Goal: Task Accomplishment & Management: Use online tool/utility

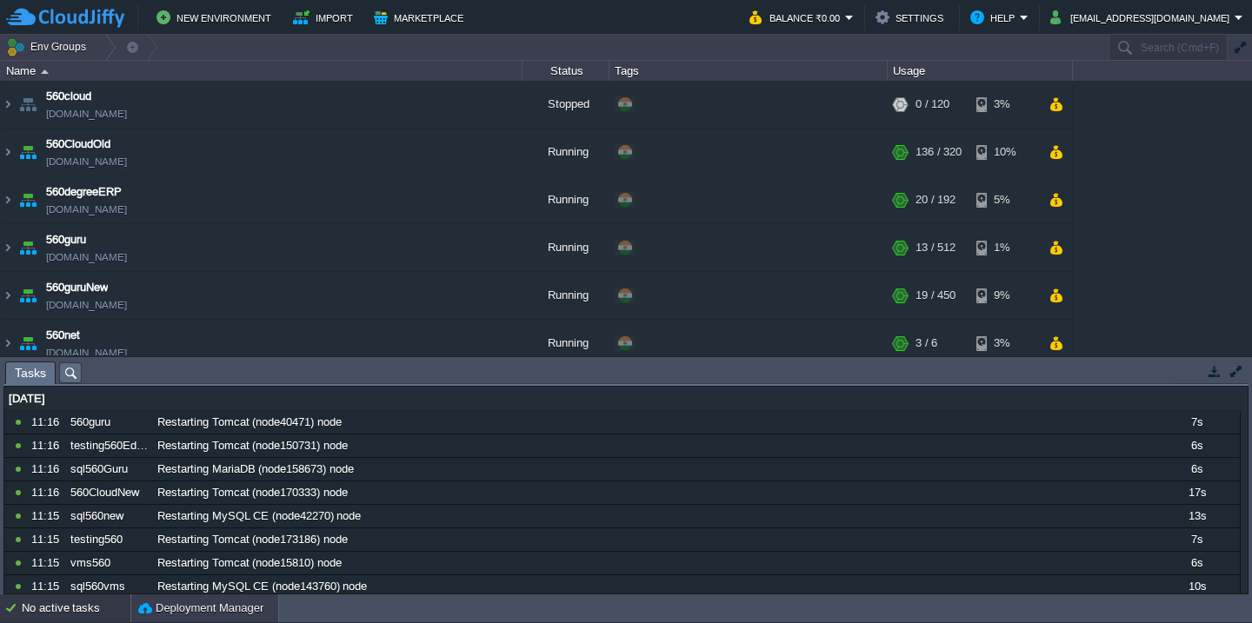
click at [161, 614] on button "Deployment Manager" at bounding box center [200, 608] width 125 height 17
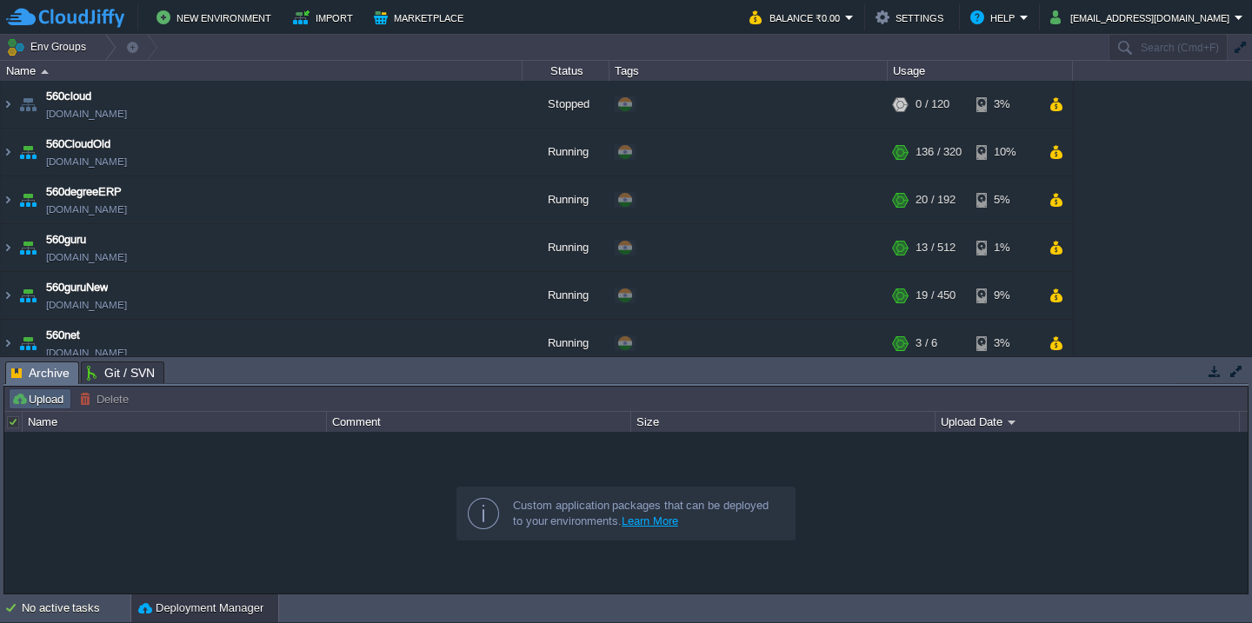
click at [33, 404] on button "Upload" at bounding box center [39, 399] width 57 height 16
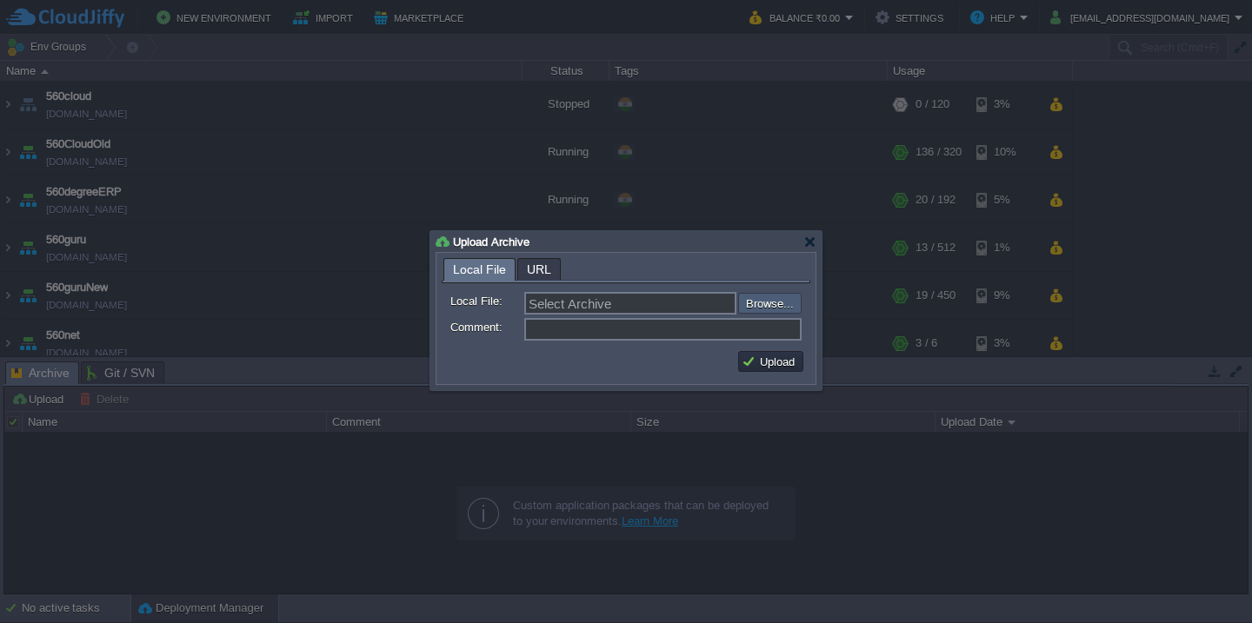
click at [758, 298] on input "file" at bounding box center [692, 303] width 220 height 21
type input "C:\fakepath\HRMS_22-08-2025-13_45.war"
type input "HRMS_22-08-2025-13_45.war"
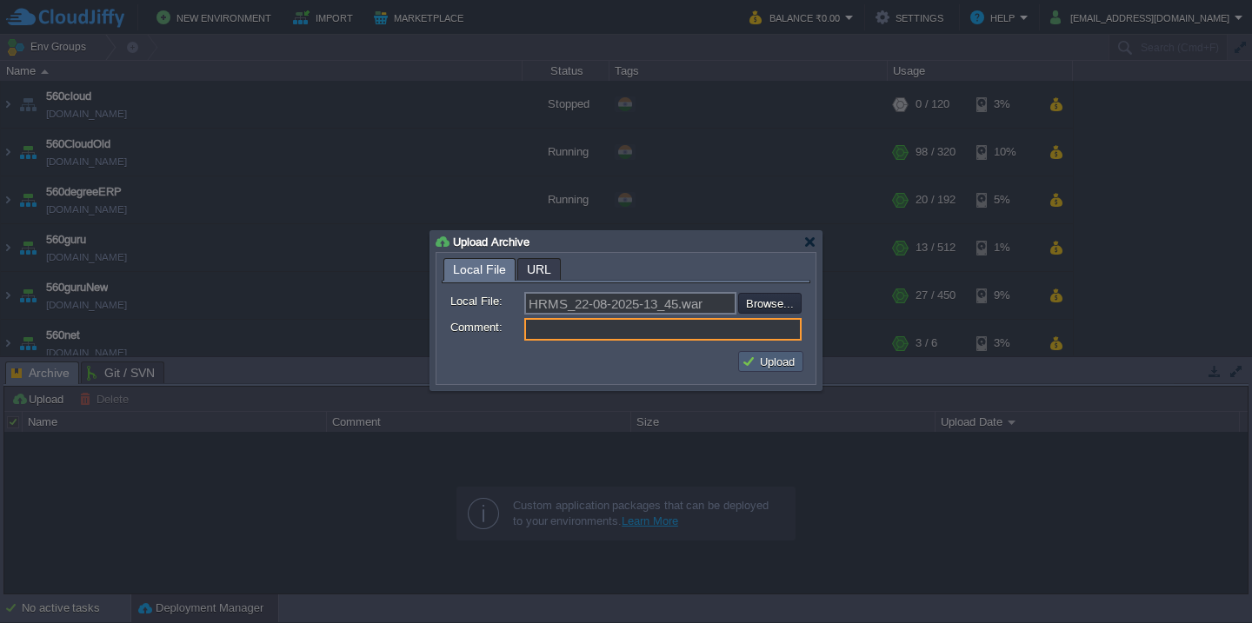
click at [777, 368] on button "Upload" at bounding box center [771, 362] width 58 height 16
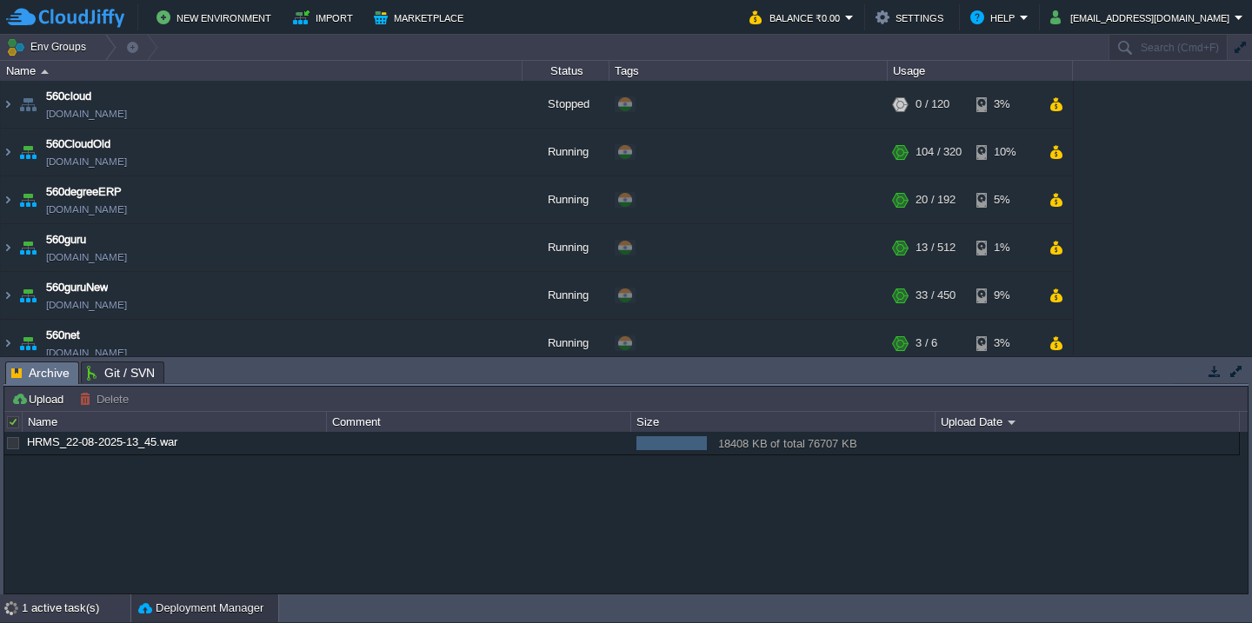
click at [52, 608] on div "1 active task(s)" at bounding box center [76, 609] width 109 height 28
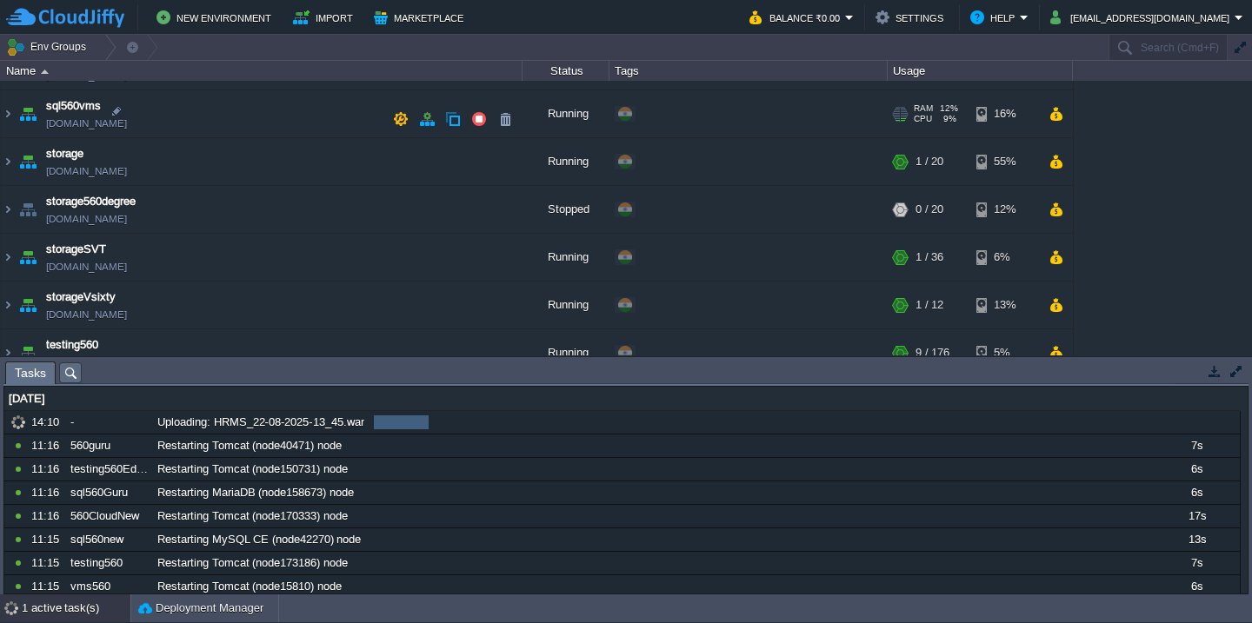
scroll to position [921, 0]
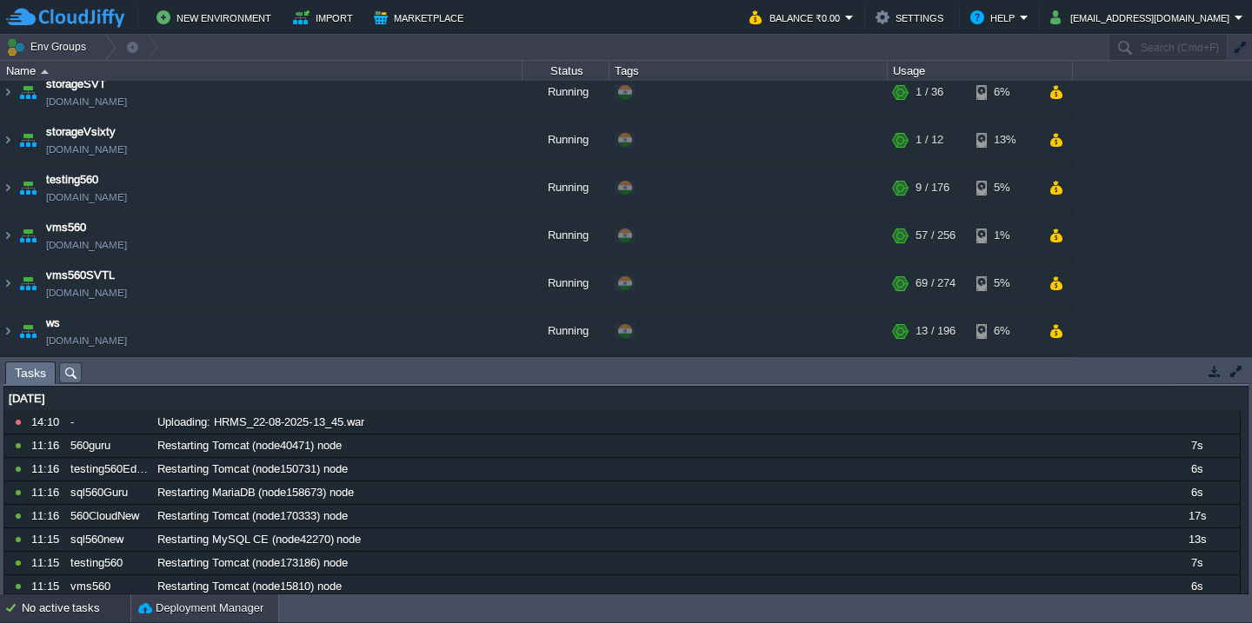
click at [172, 608] on button "Deployment Manager" at bounding box center [200, 608] width 125 height 17
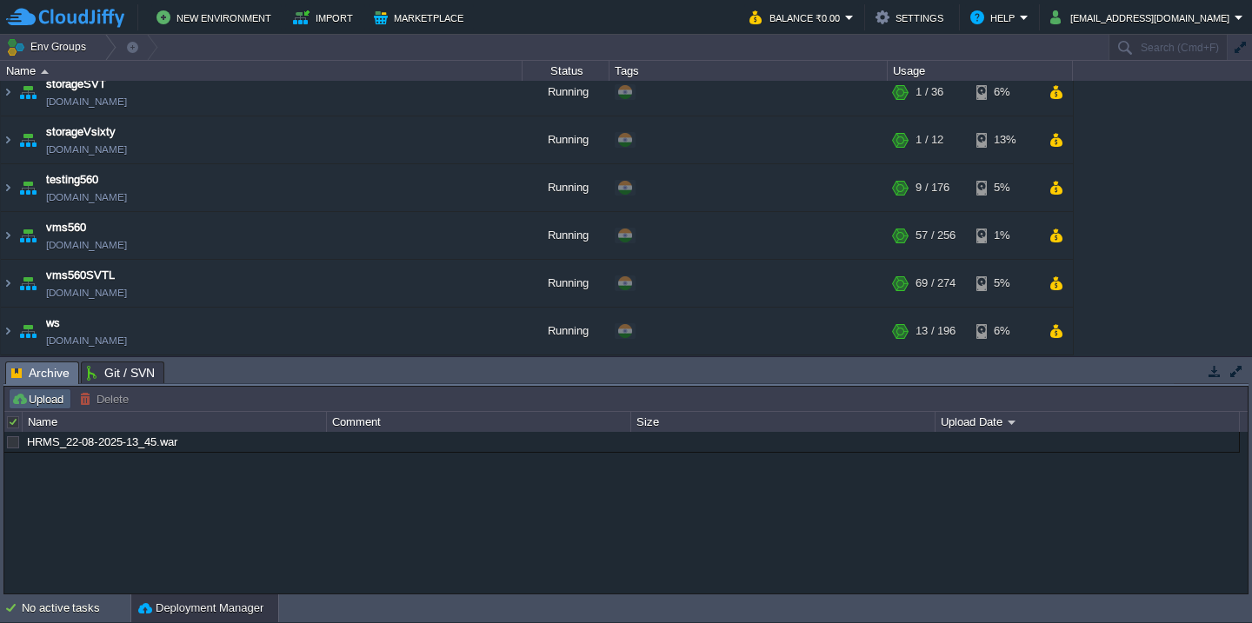
click at [49, 409] on td "Upload" at bounding box center [40, 399] width 63 height 21
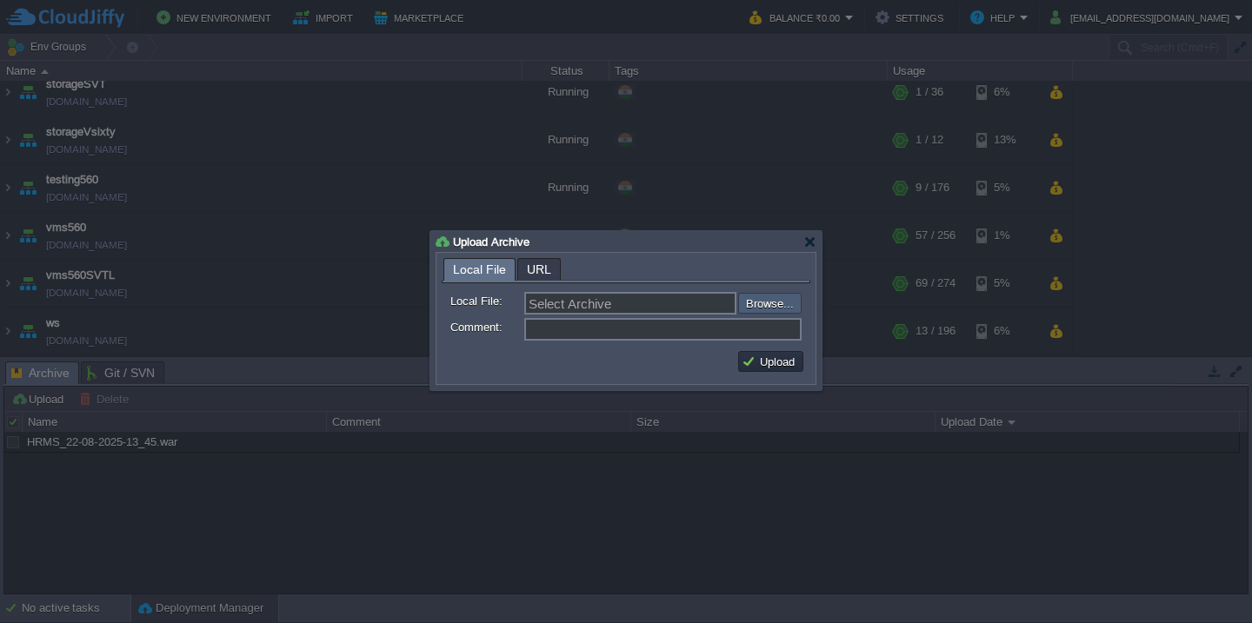
click at [784, 307] on input "file" at bounding box center [692, 303] width 220 height 21
type input "C:\fakepath\HRMS_22-08-2025-13_45.war"
type input "HRMS_22-08-2025-13_45.war"
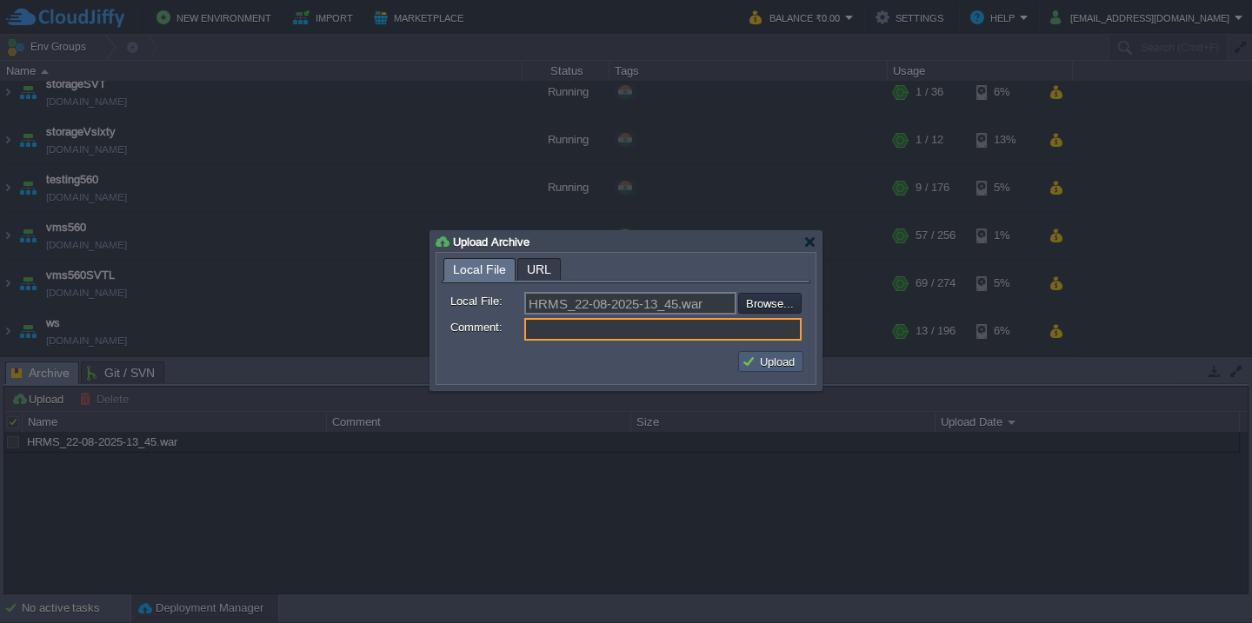
click at [782, 369] on button "Upload" at bounding box center [771, 362] width 58 height 16
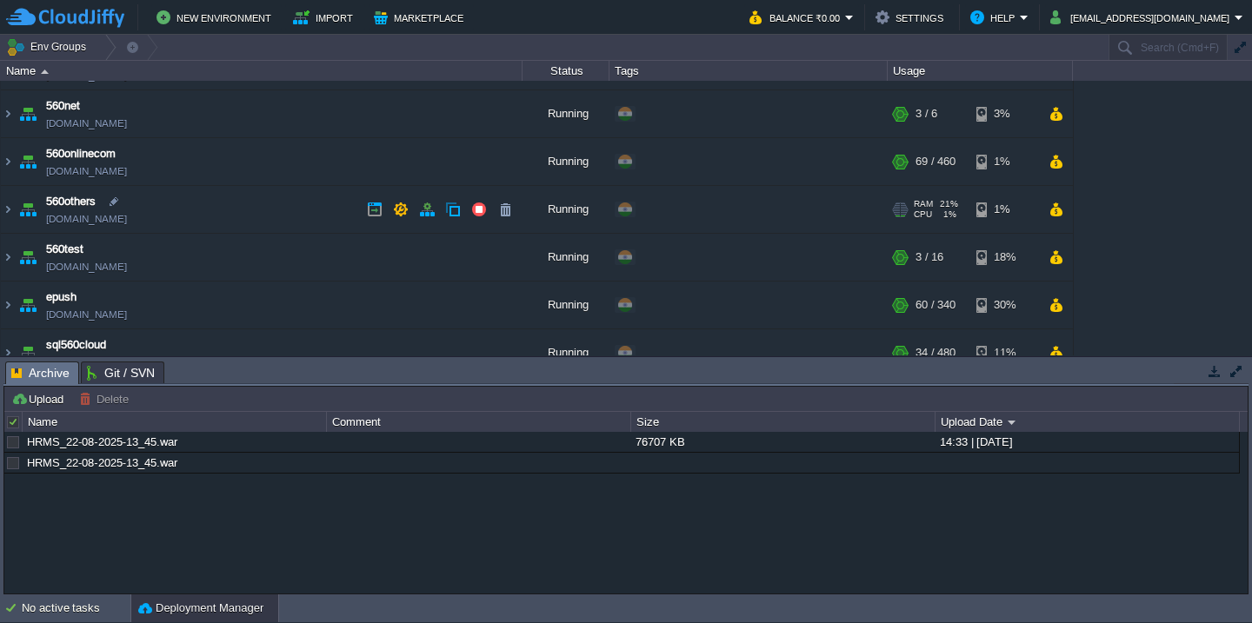
scroll to position [170, 0]
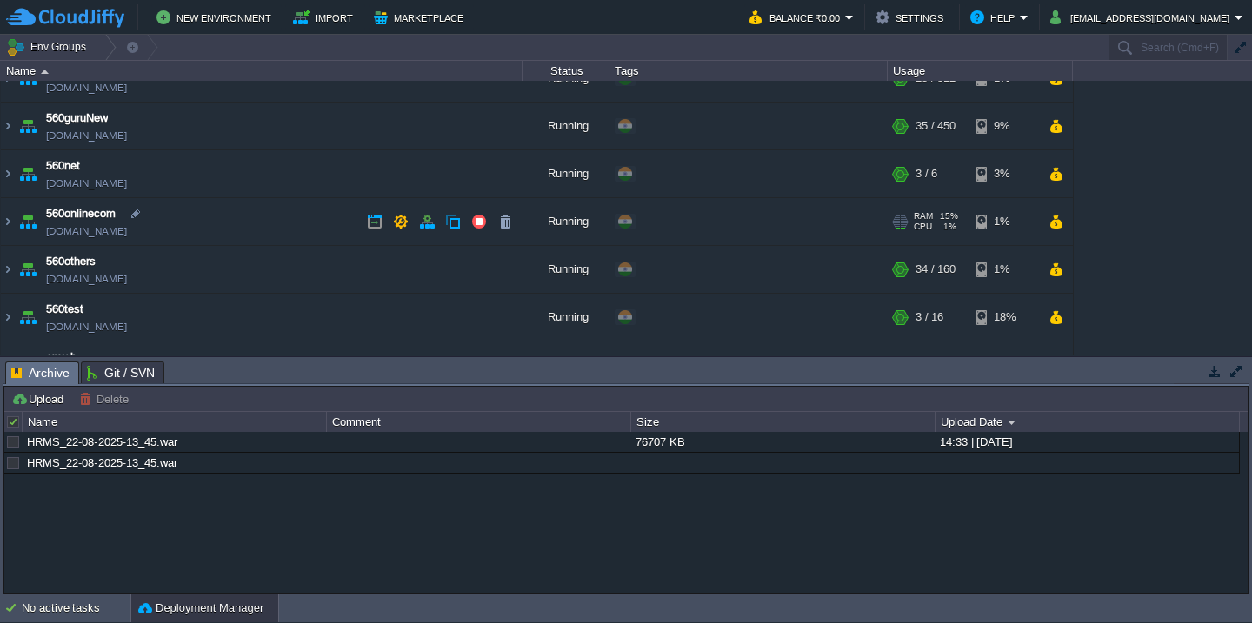
click at [235, 203] on td "560onlinecom [DOMAIN_NAME]" at bounding box center [262, 222] width 522 height 48
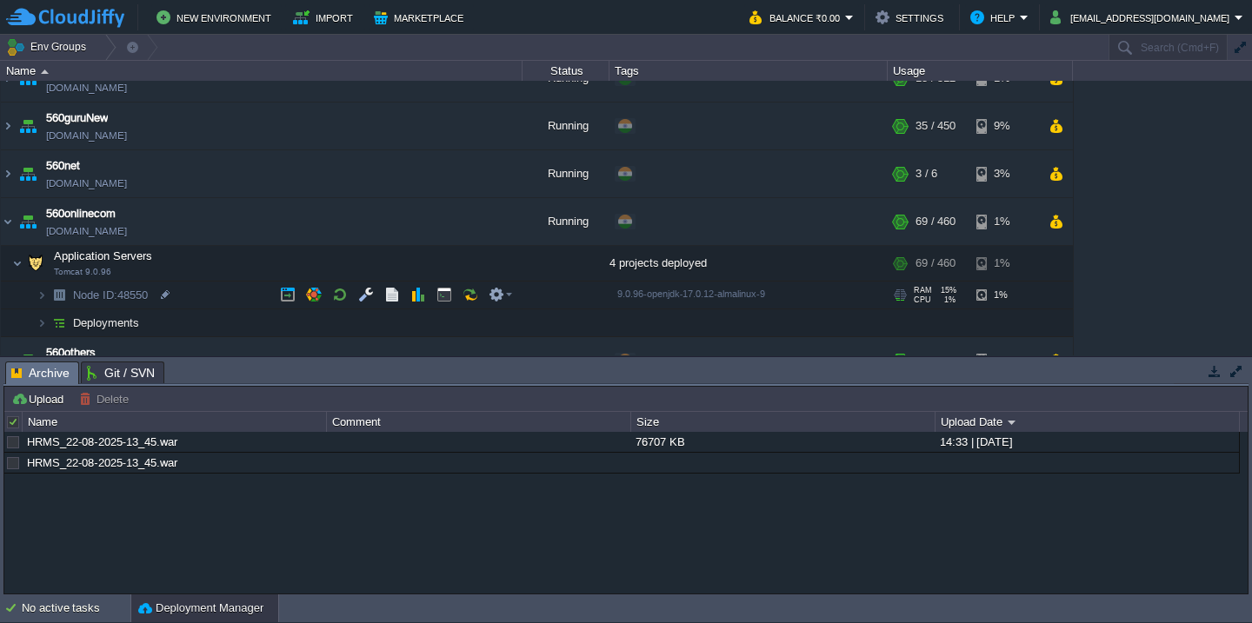
scroll to position [262, 0]
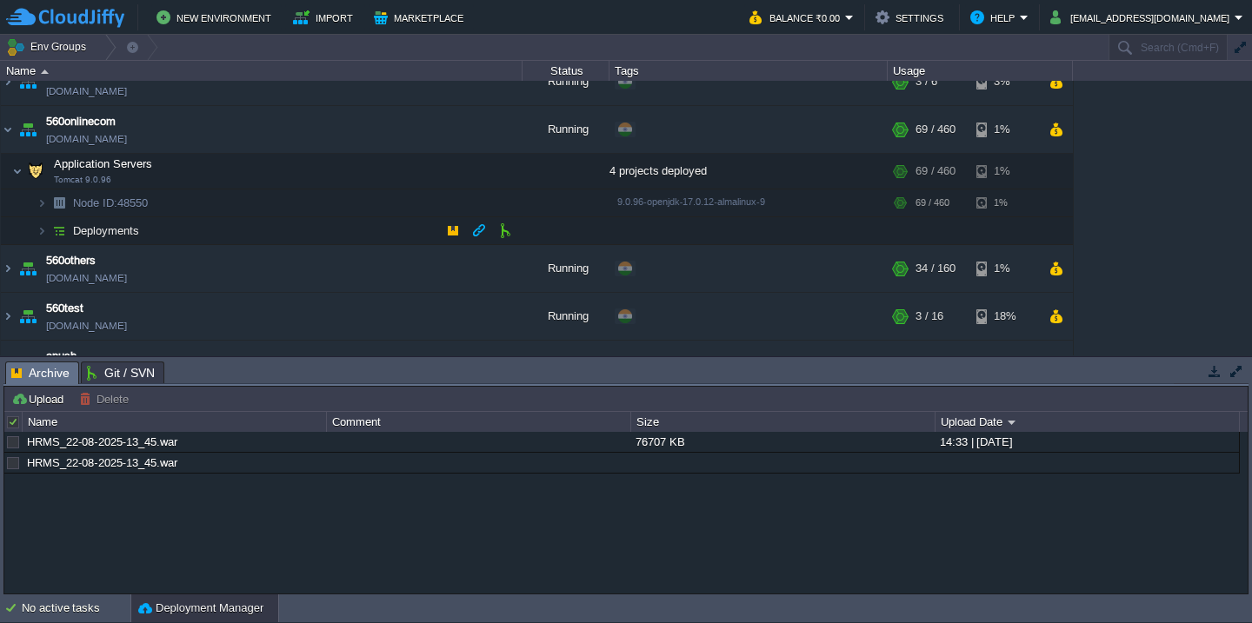
click at [269, 233] on td "Deployments" at bounding box center [262, 231] width 522 height 28
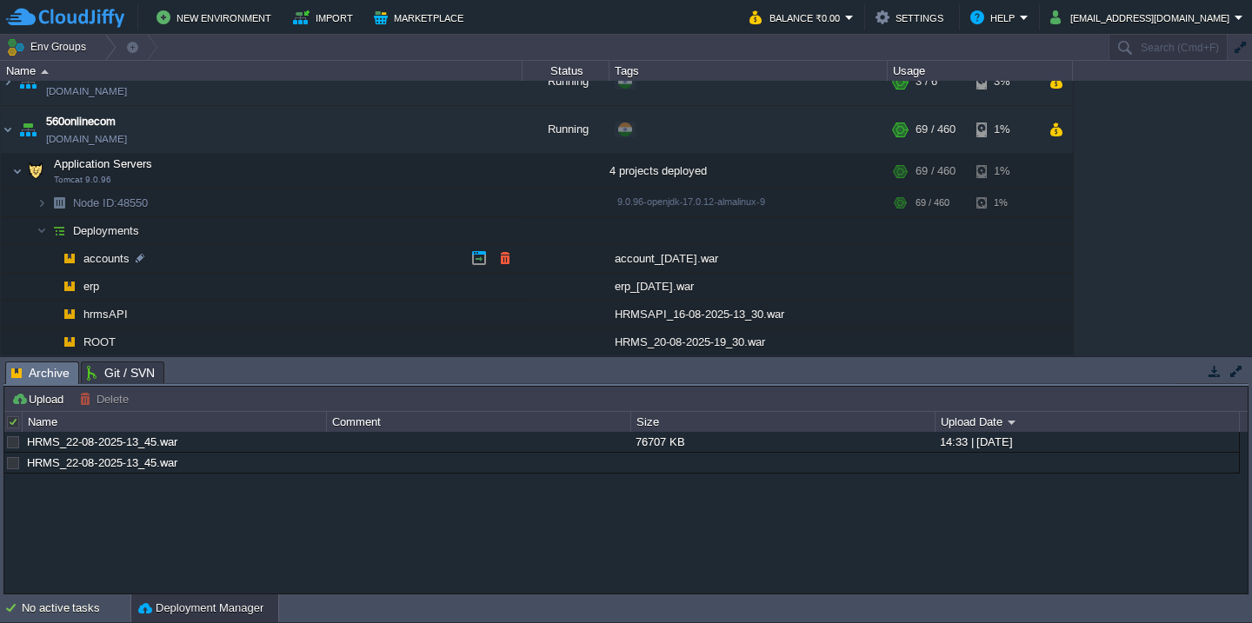
scroll to position [343, 0]
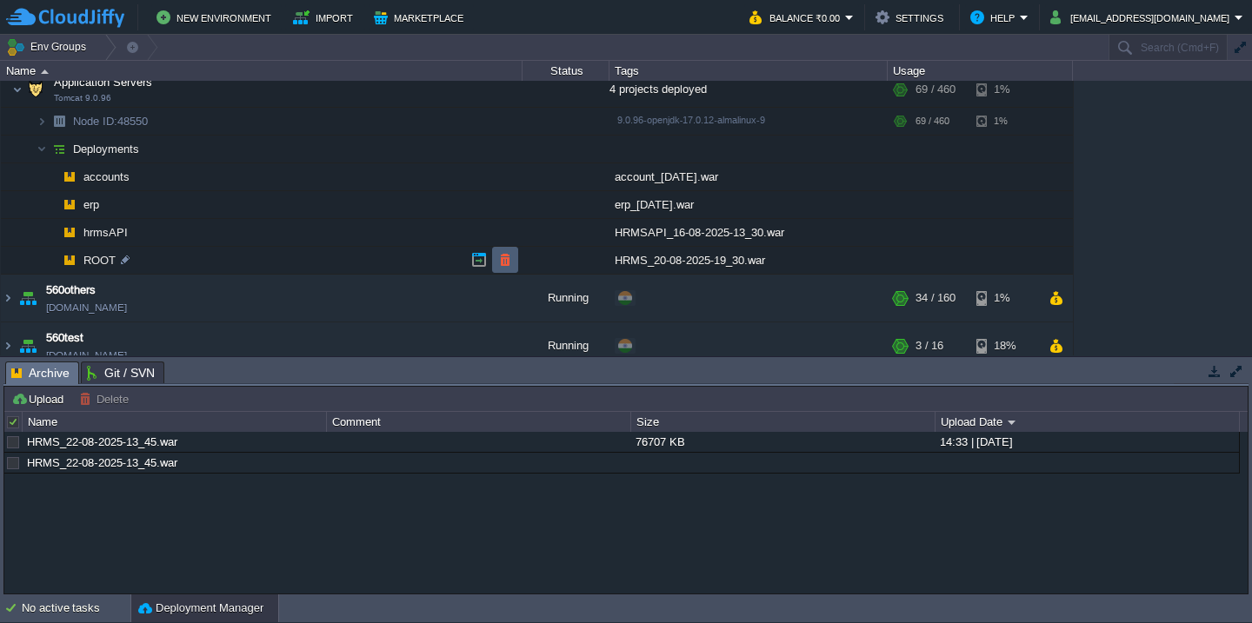
click at [497, 262] on button "button" at bounding box center [505, 260] width 16 height 16
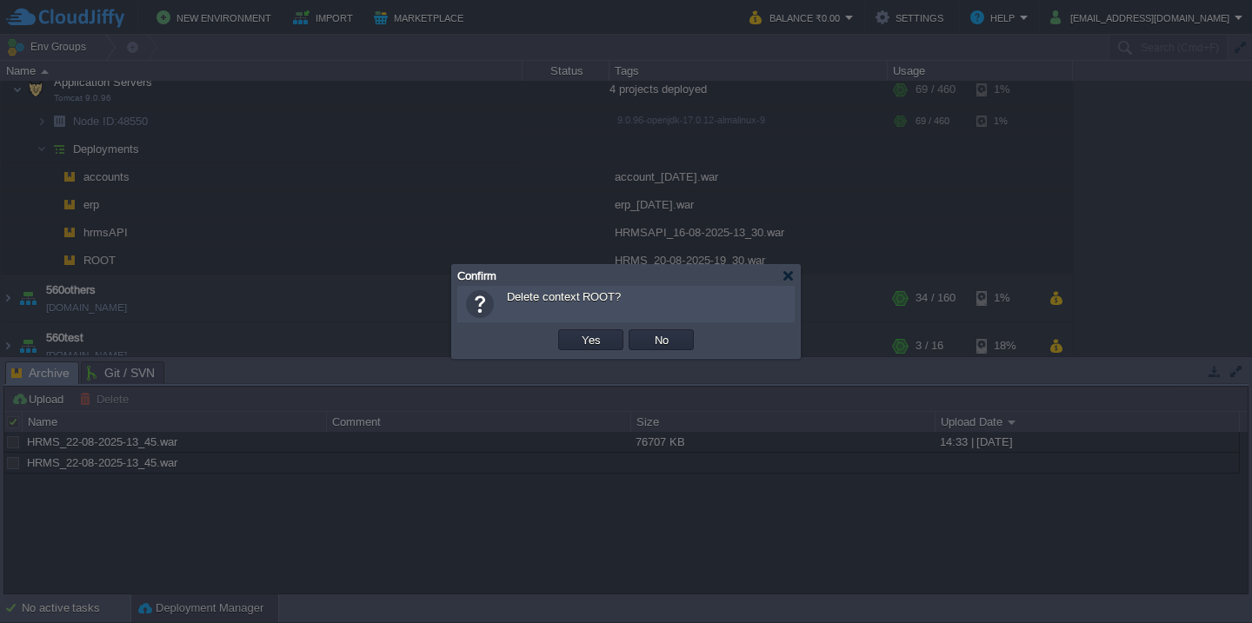
click at [576, 332] on button "Yes" at bounding box center [591, 340] width 30 height 16
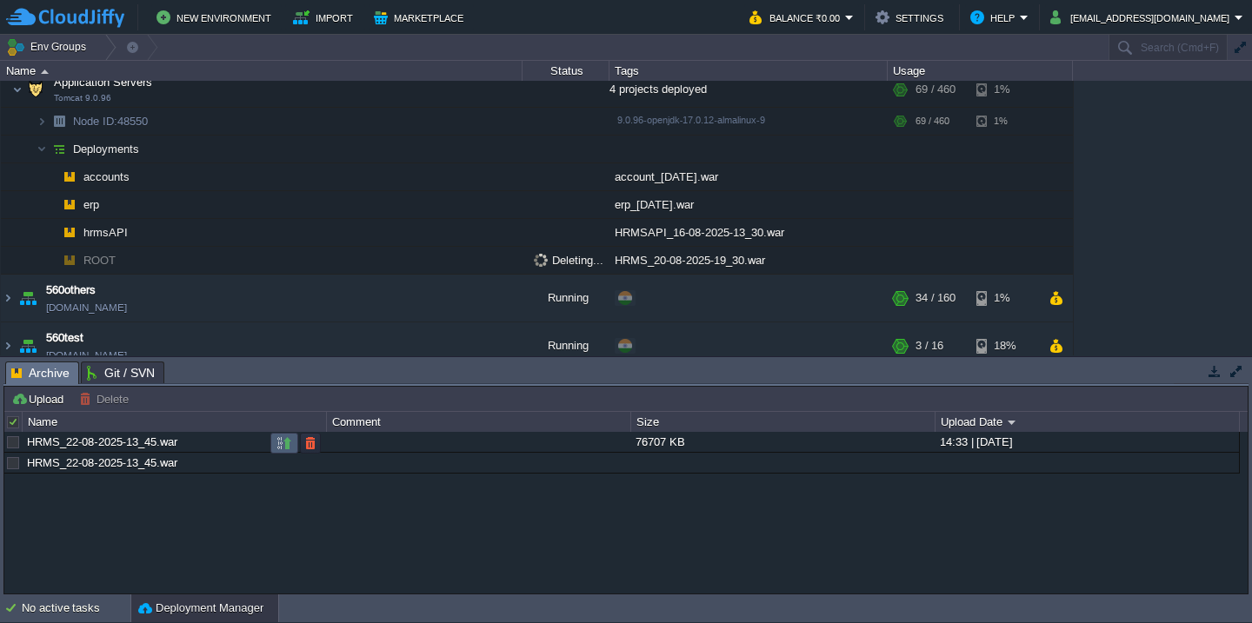
click at [278, 436] on button "button" at bounding box center [284, 444] width 16 height 16
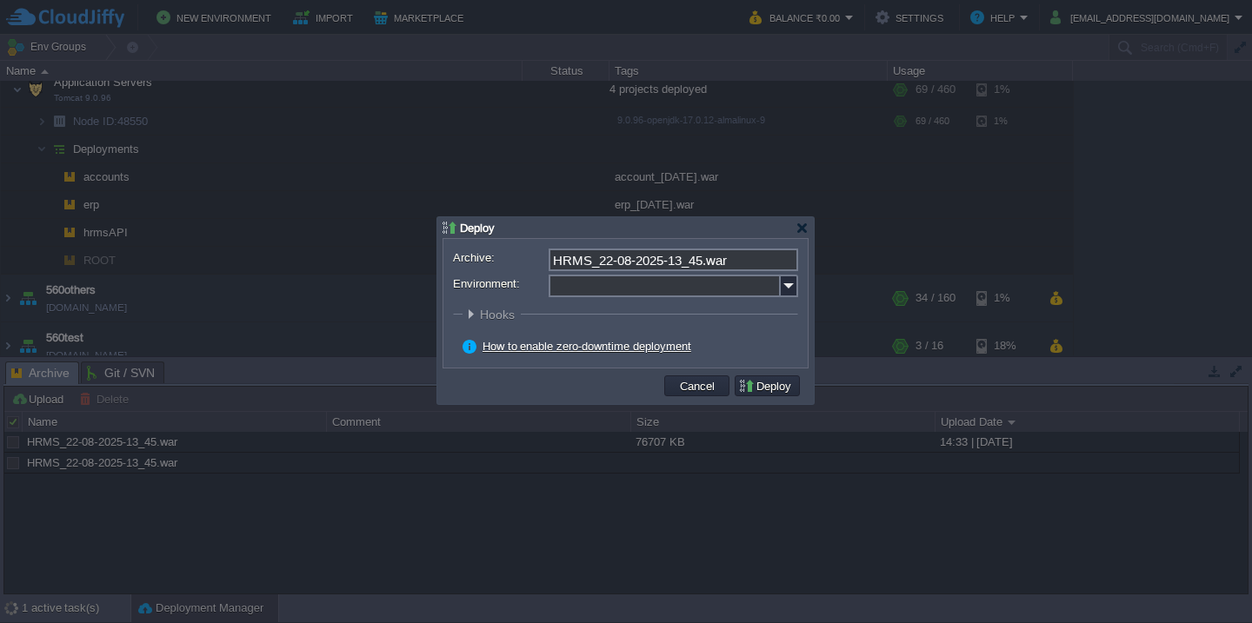
click at [570, 283] on input "Environment:" at bounding box center [665, 286] width 232 height 23
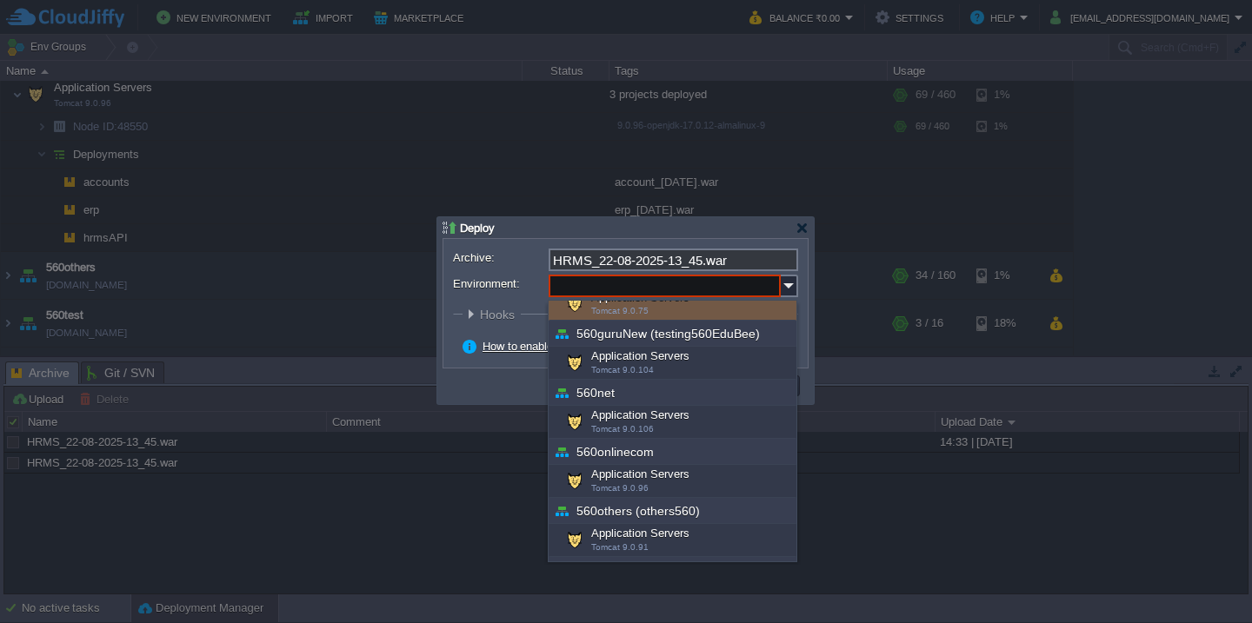
scroll to position [220, 0]
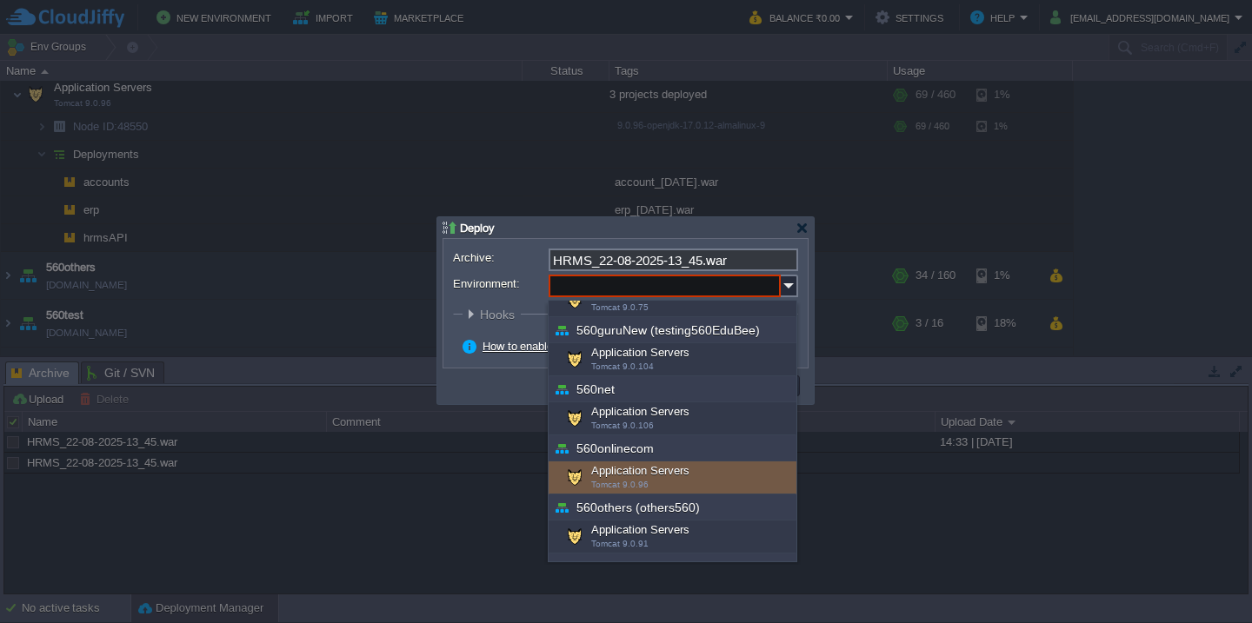
click at [652, 485] on div "Application Servers Tomcat 9.0.96" at bounding box center [673, 478] width 248 height 33
type input "Application Servers (560onlinecom)"
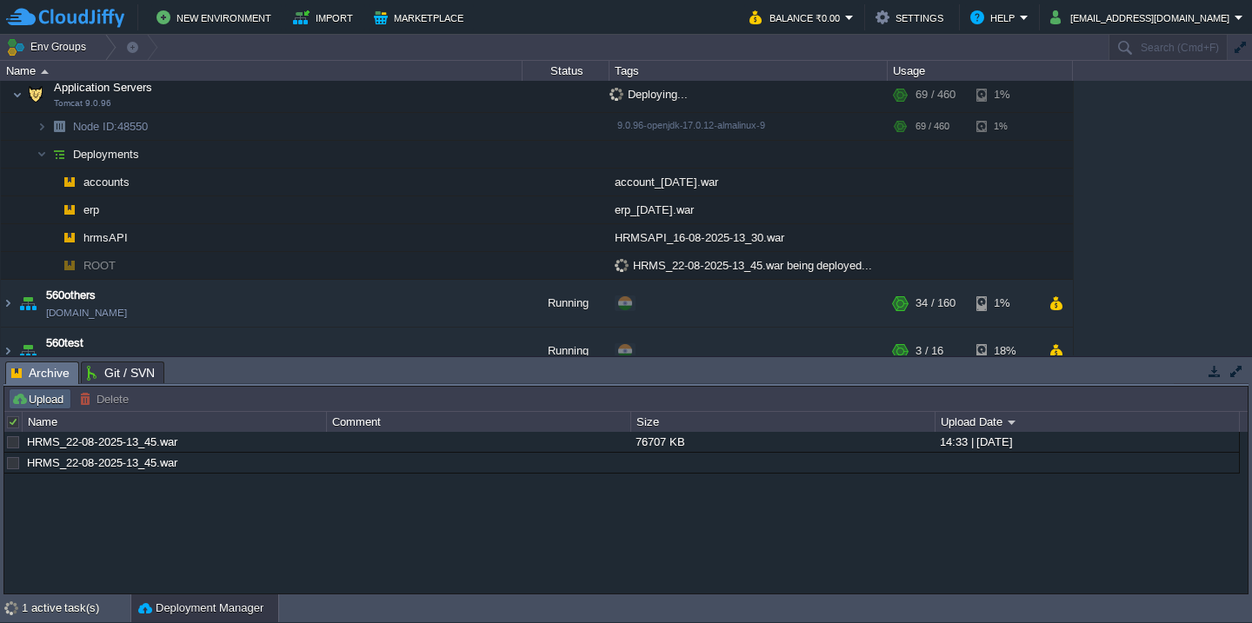
click at [43, 406] on button "Upload" at bounding box center [39, 399] width 57 height 16
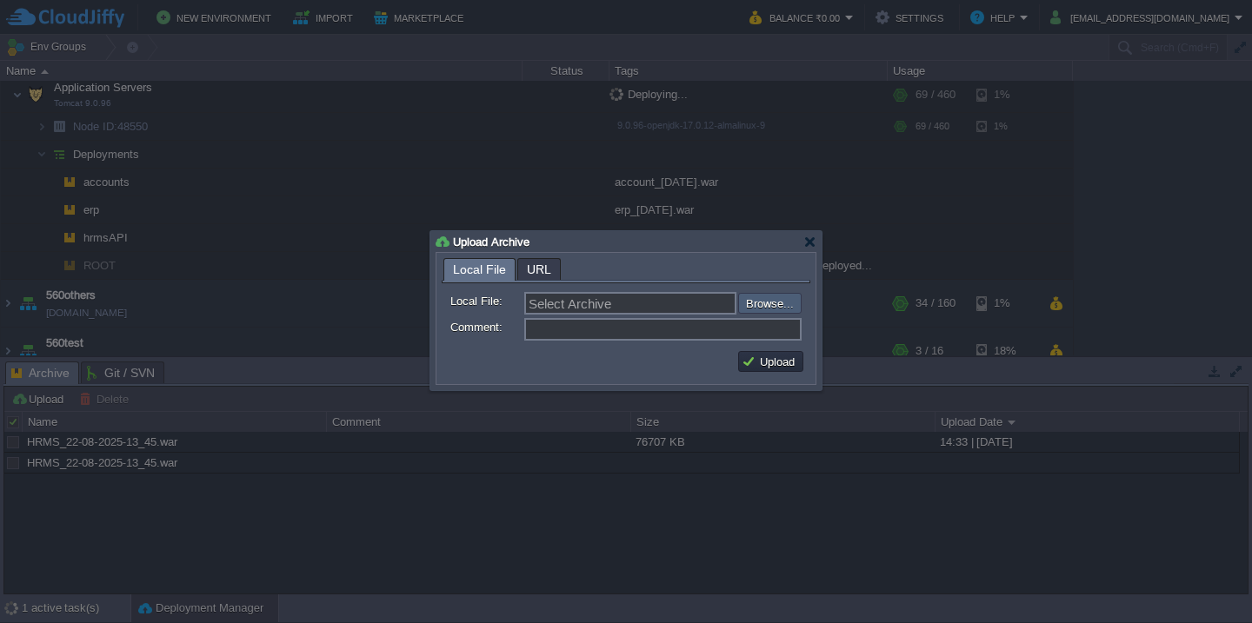
click at [757, 303] on input "file" at bounding box center [692, 303] width 220 height 21
type input "C:\fakepath\fcm.war"
type input "fcm.war"
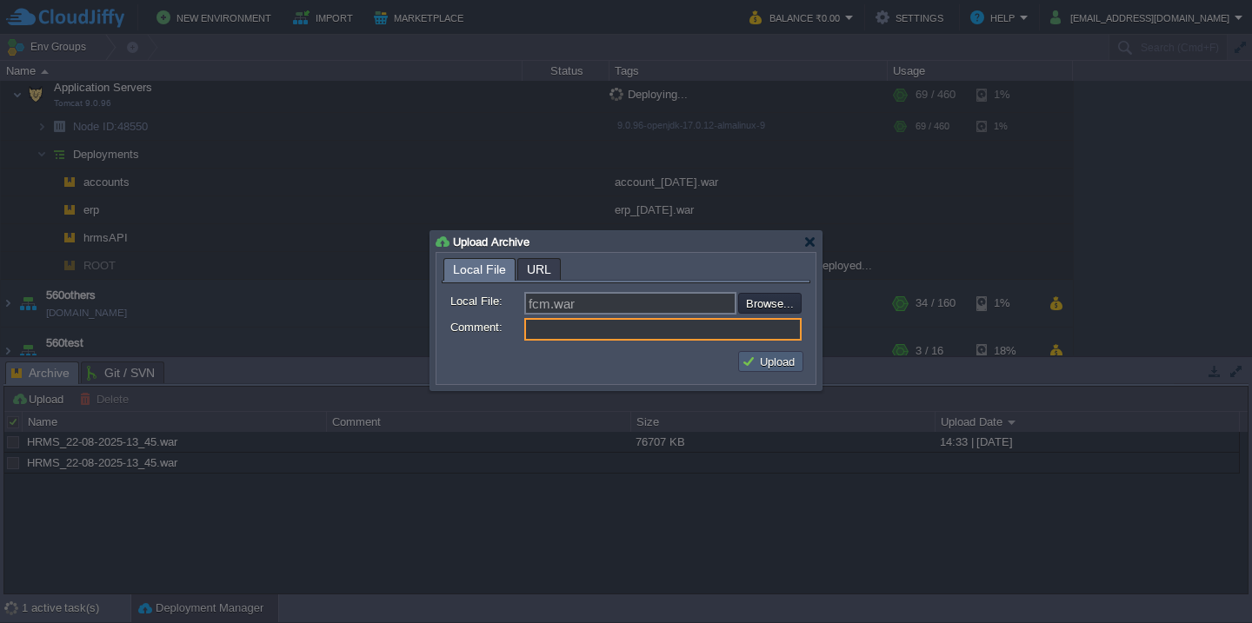
click at [766, 364] on button "Upload" at bounding box center [771, 362] width 58 height 16
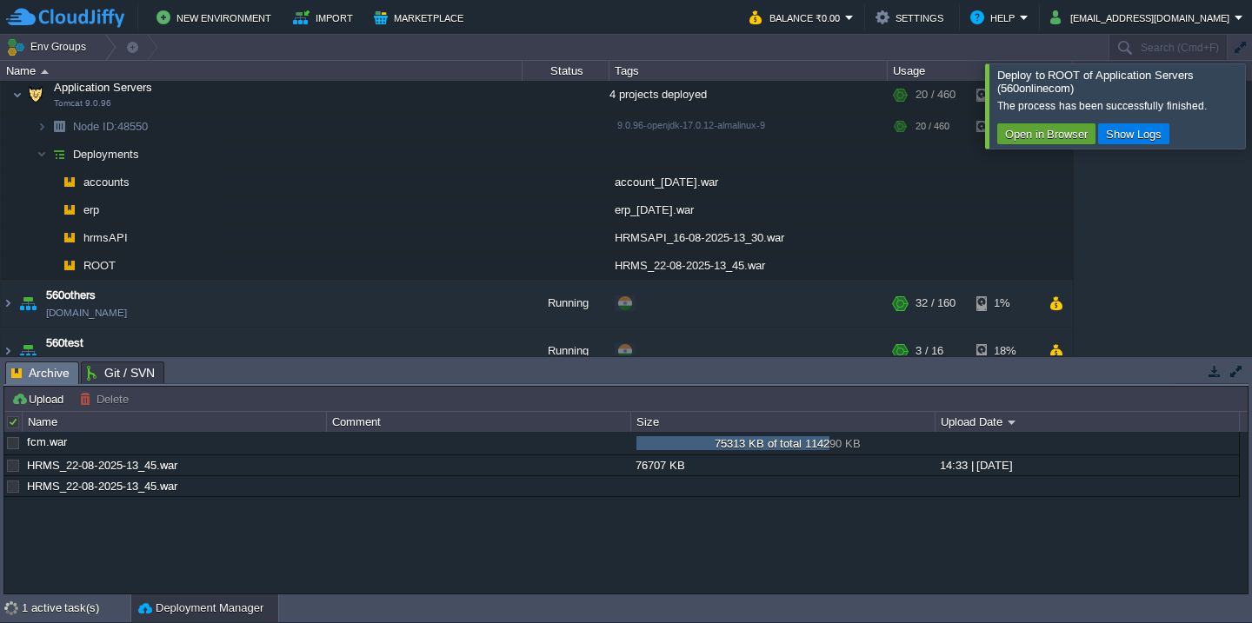
click at [1251, 104] on div at bounding box center [1273, 105] width 0 height 84
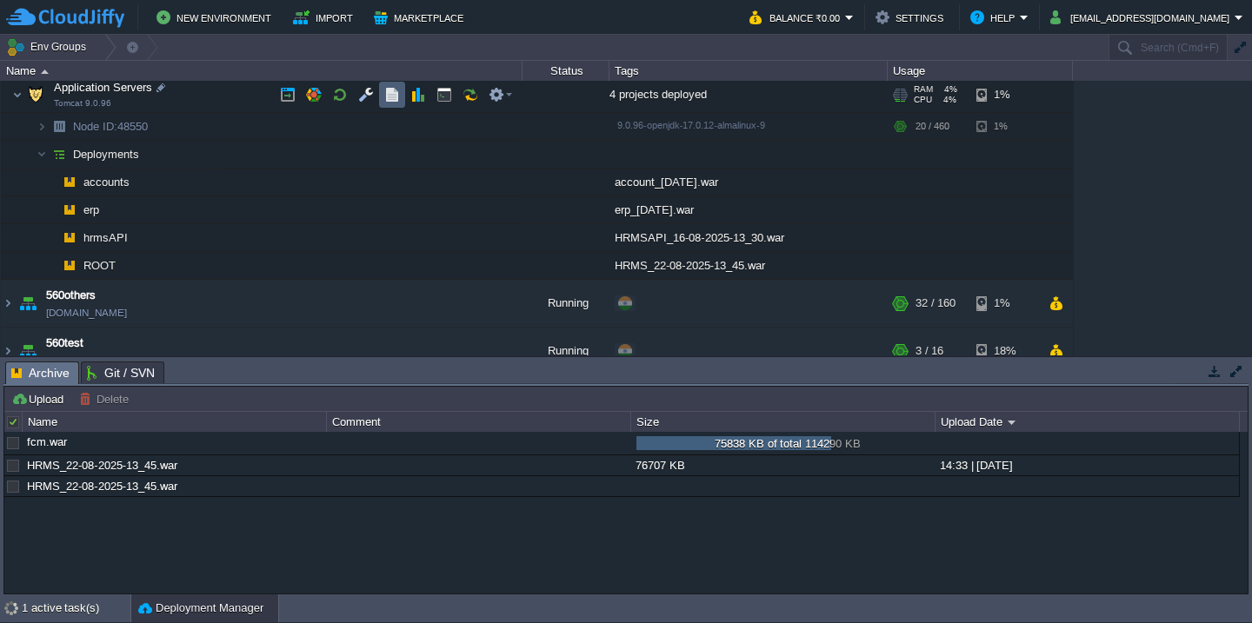
click at [388, 96] on button "button" at bounding box center [392, 95] width 16 height 16
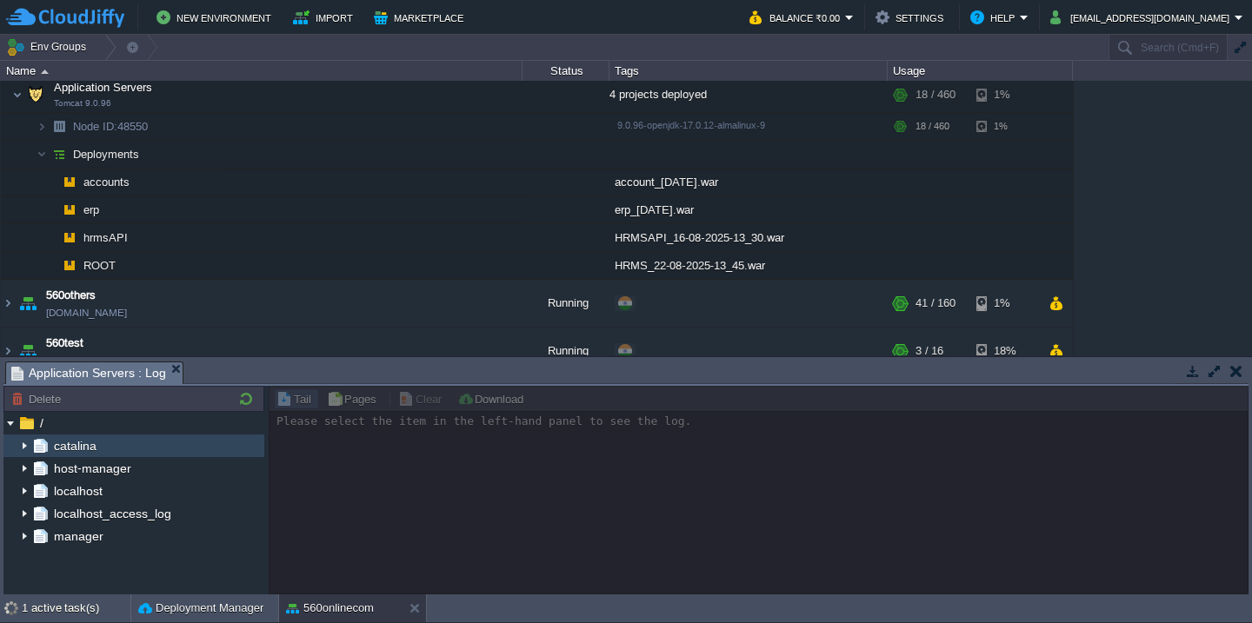
click at [25, 447] on img at bounding box center [24, 446] width 14 height 23
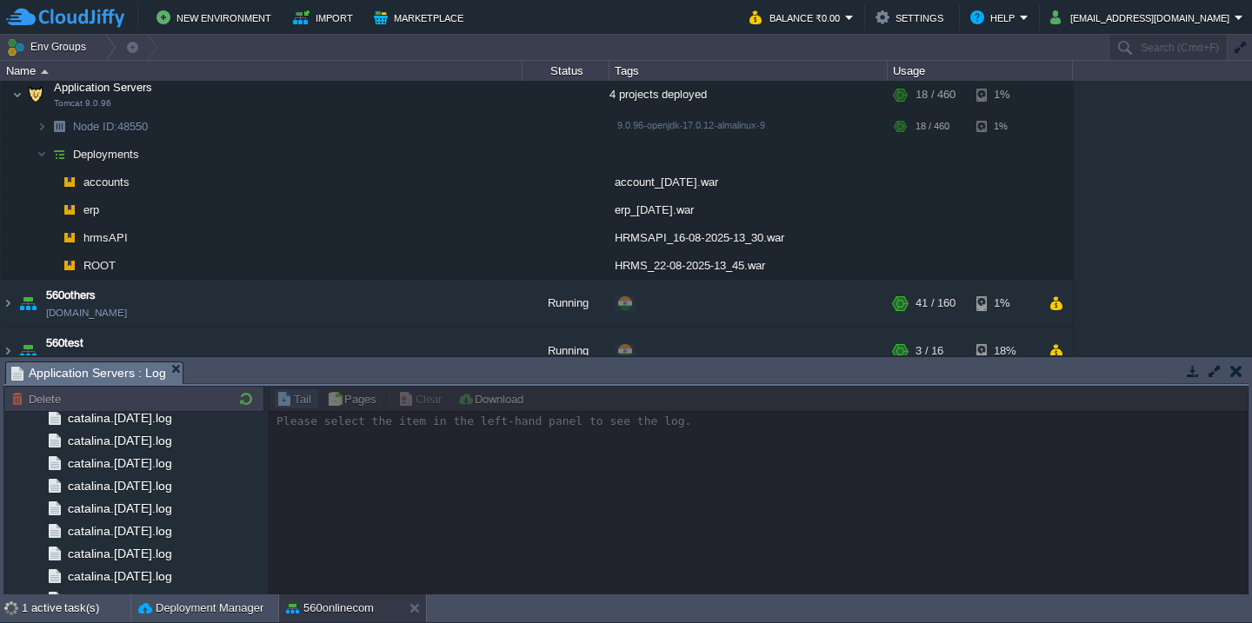
scroll to position [2033, 0]
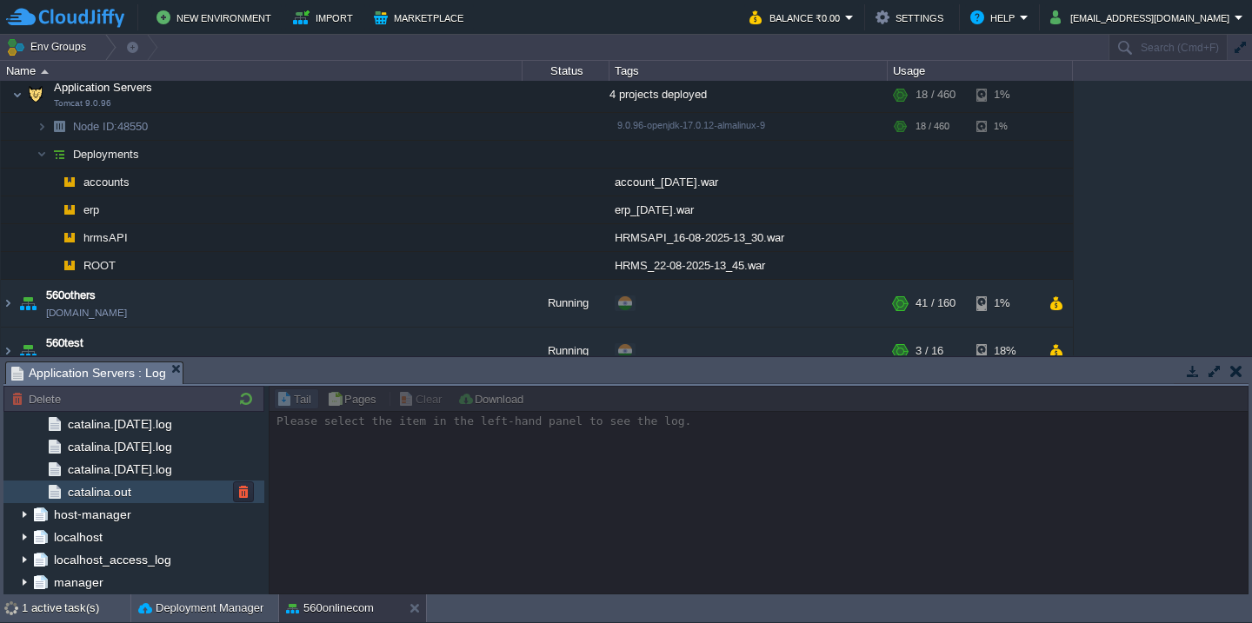
click at [147, 500] on div "catalina.out" at bounding box center [133, 492] width 261 height 23
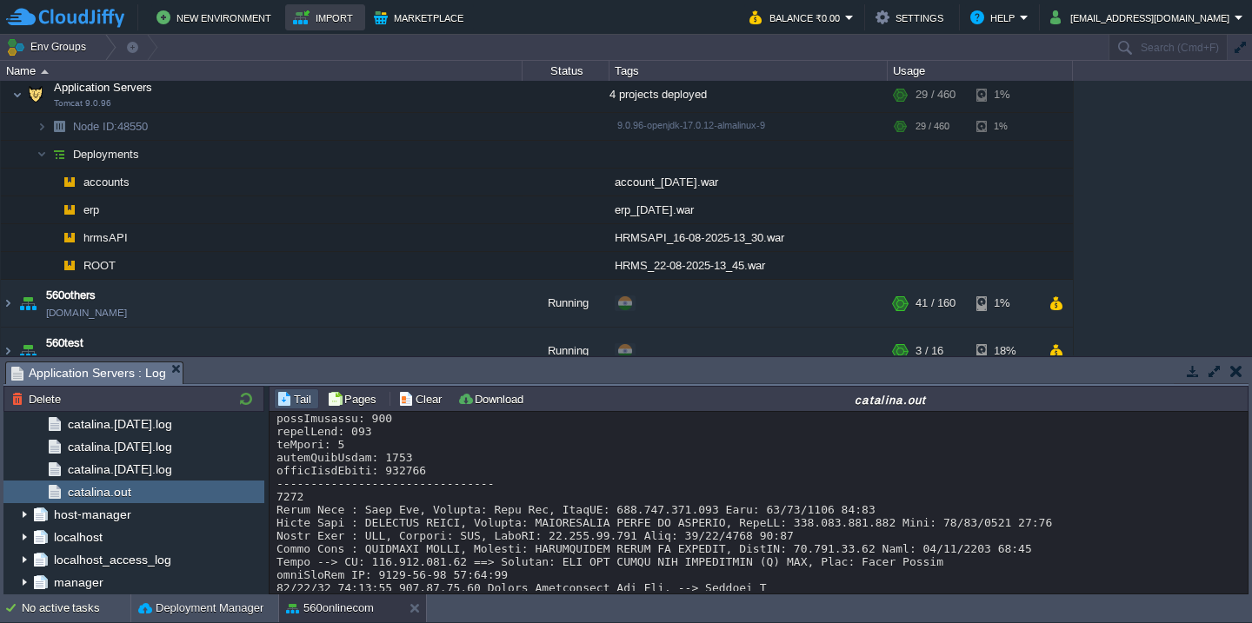
scroll to position [12912, 0]
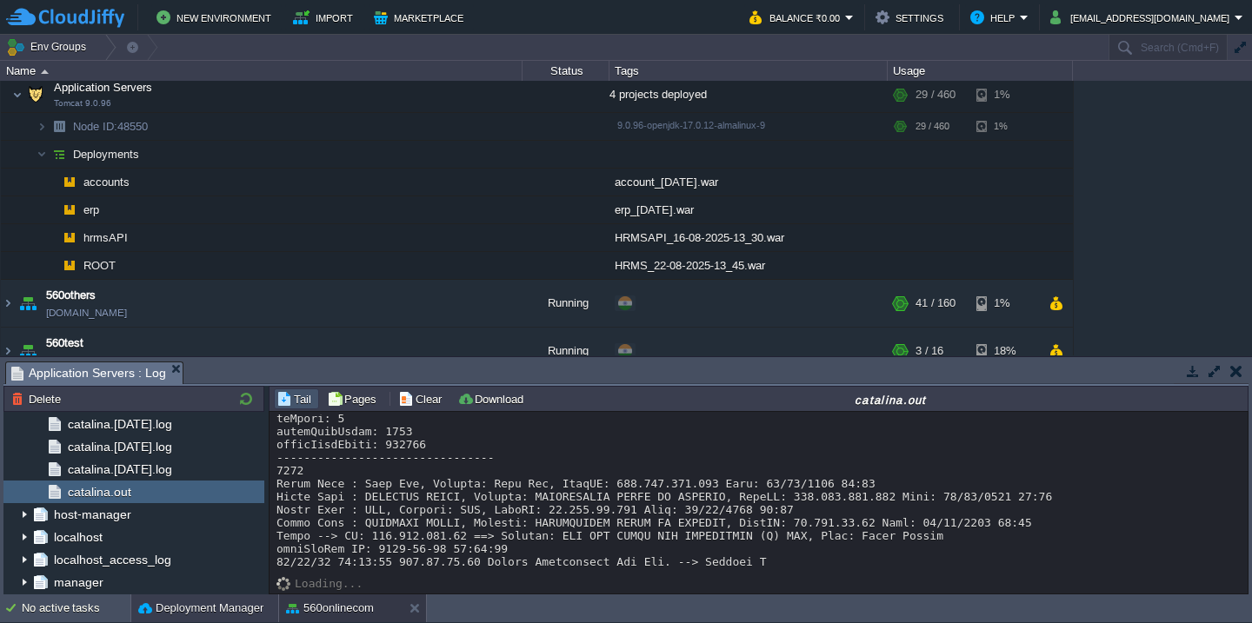
click at [185, 595] on div "Deployment Manager" at bounding box center [204, 609] width 147 height 28
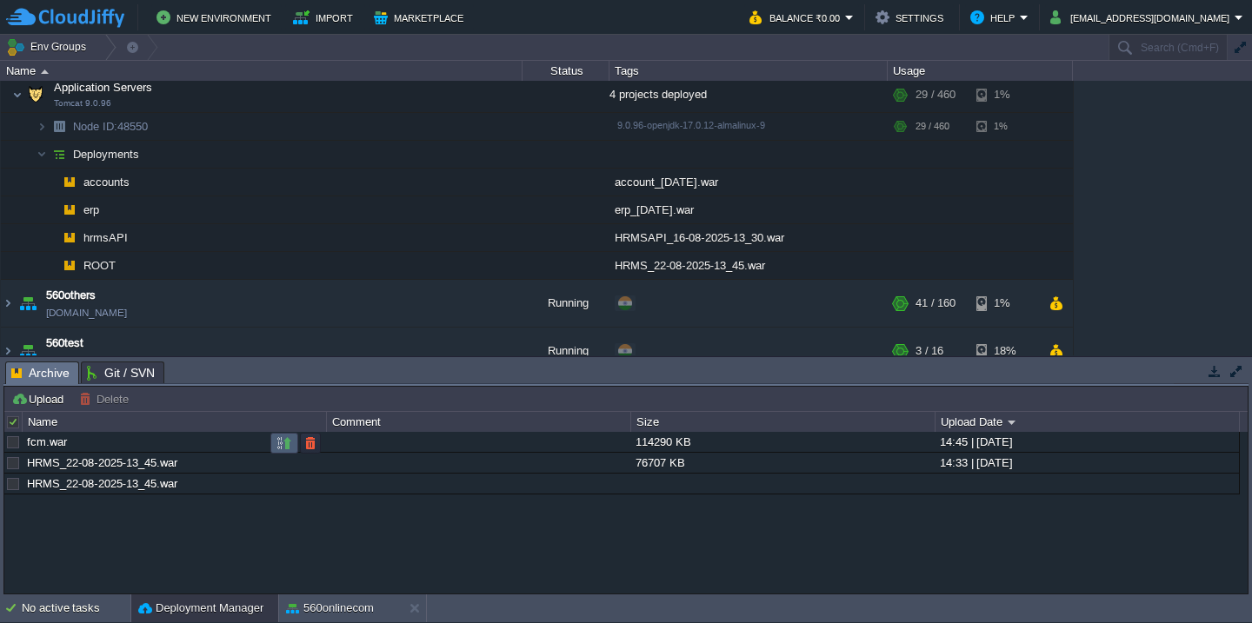
click at [287, 443] on button "button" at bounding box center [284, 444] width 16 height 16
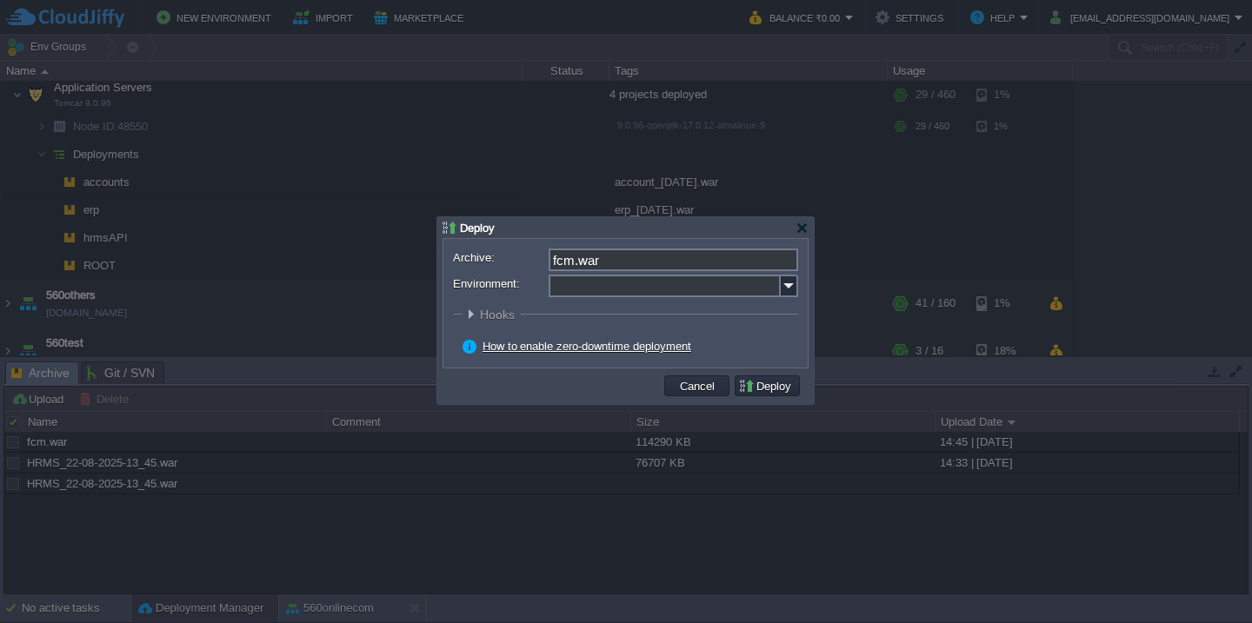
click at [603, 289] on input "Environment:" at bounding box center [665, 286] width 232 height 23
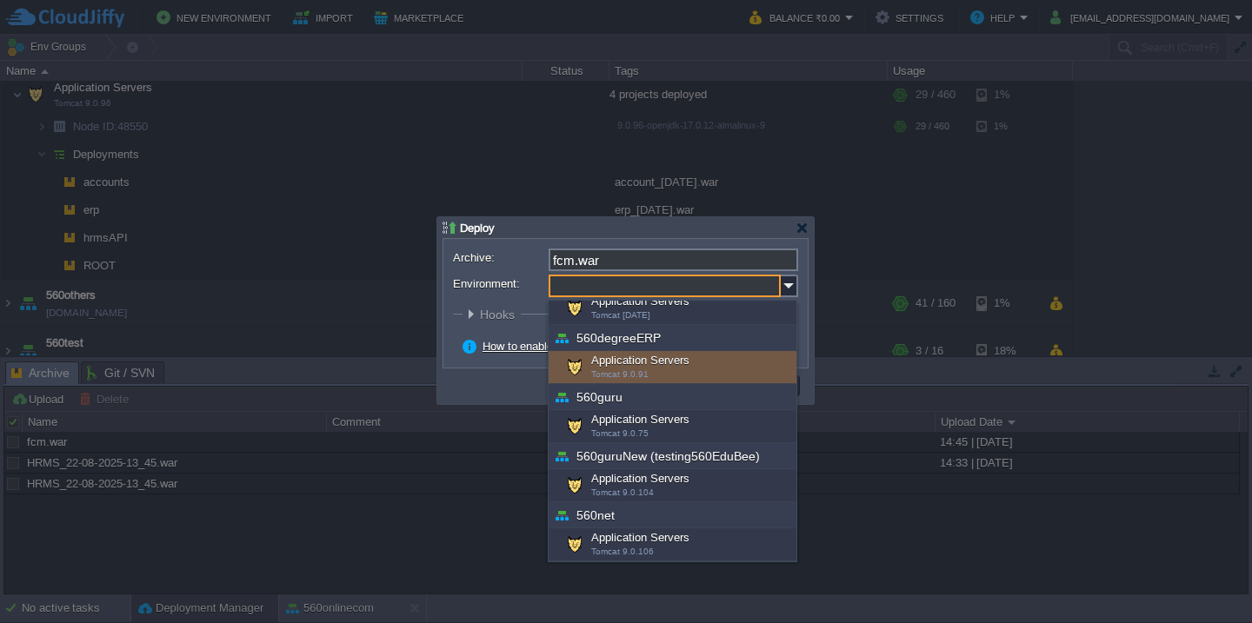
scroll to position [117, 0]
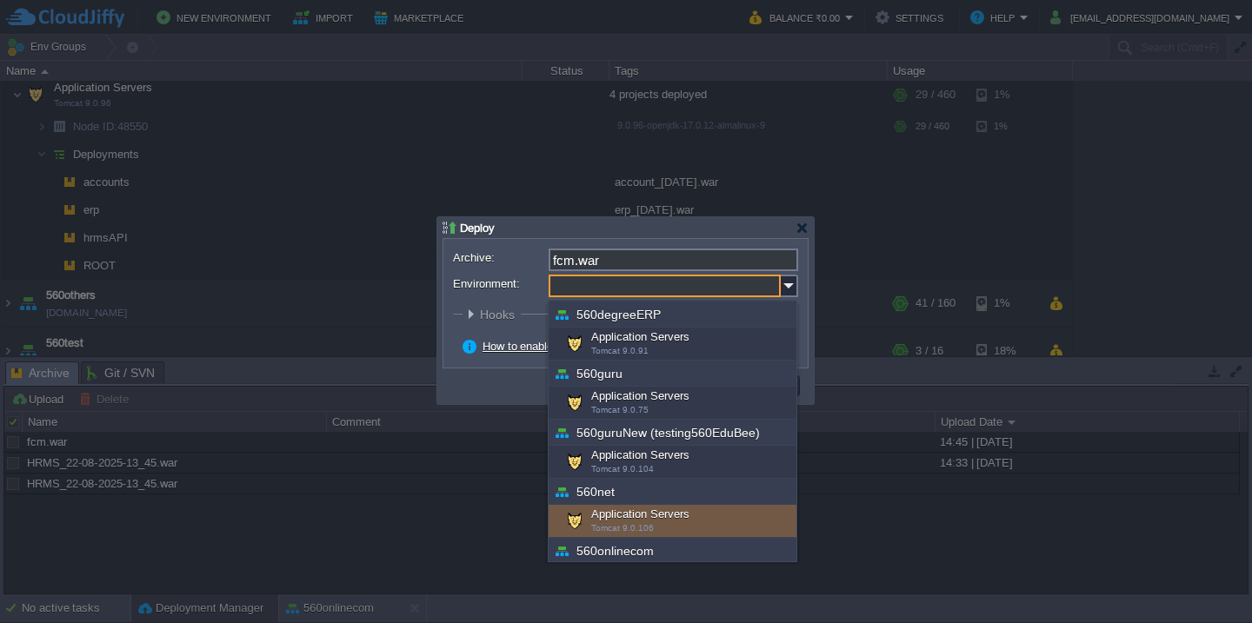
click at [637, 509] on div "Application Servers Tomcat 9.0.106" at bounding box center [673, 521] width 248 height 33
type input "Application Servers (560net)"
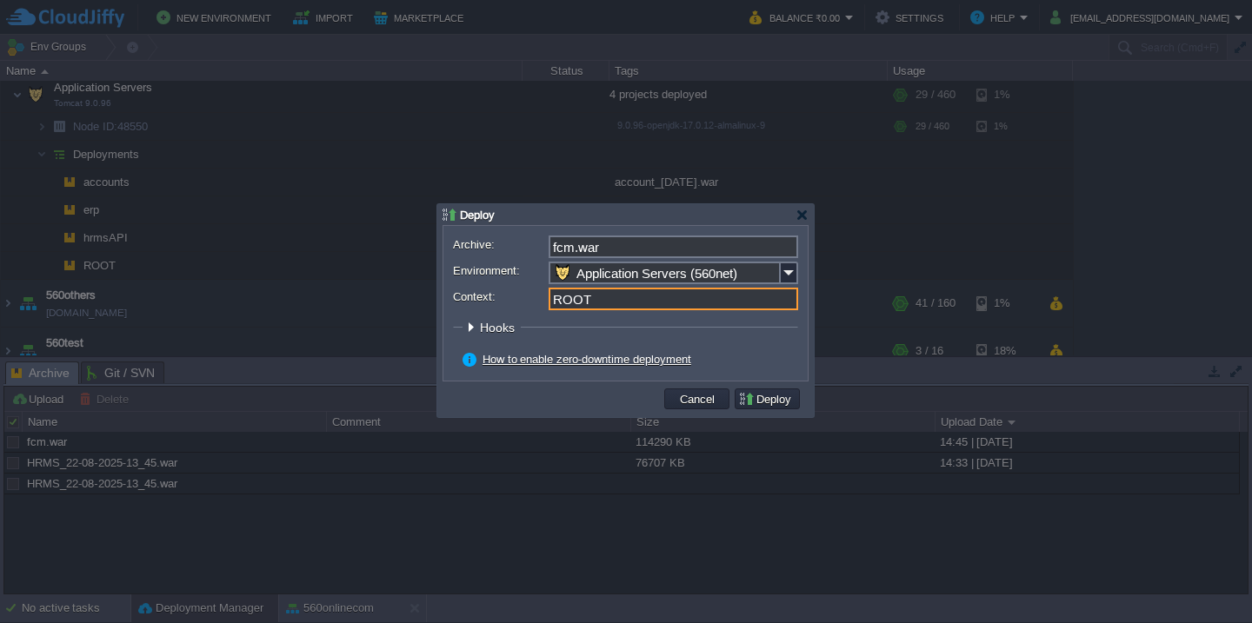
type input "ROOT"
click button "Pre" at bounding box center [0, 0] width 0 height 0
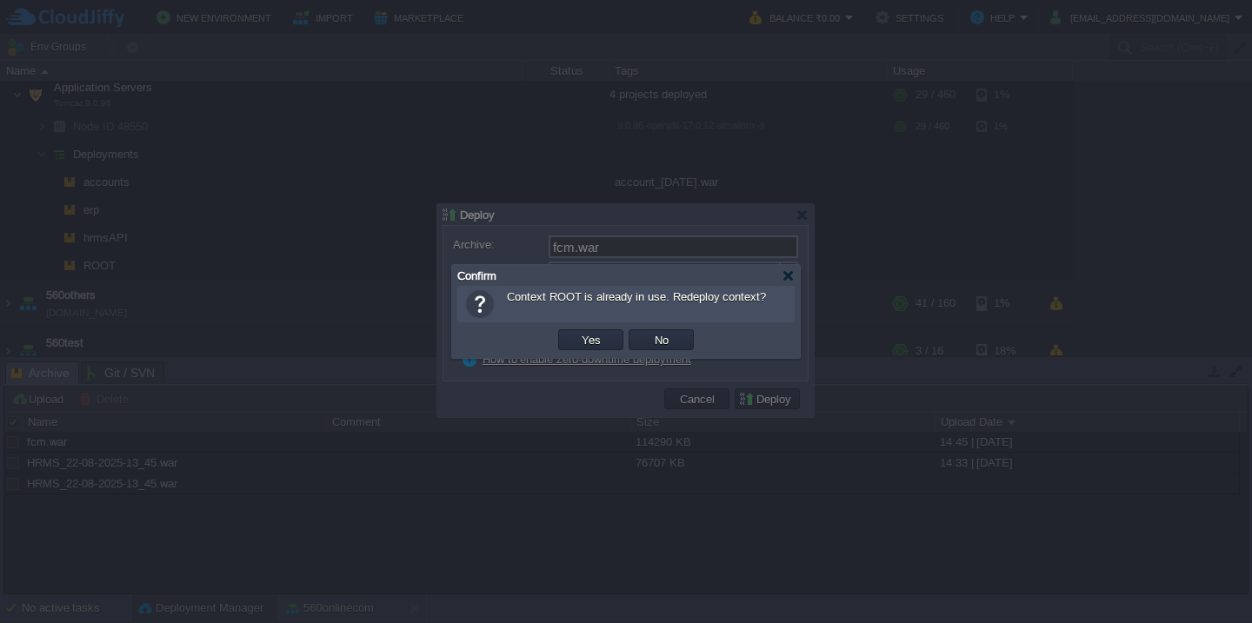
click at [576, 332] on button "Yes" at bounding box center [591, 340] width 30 height 16
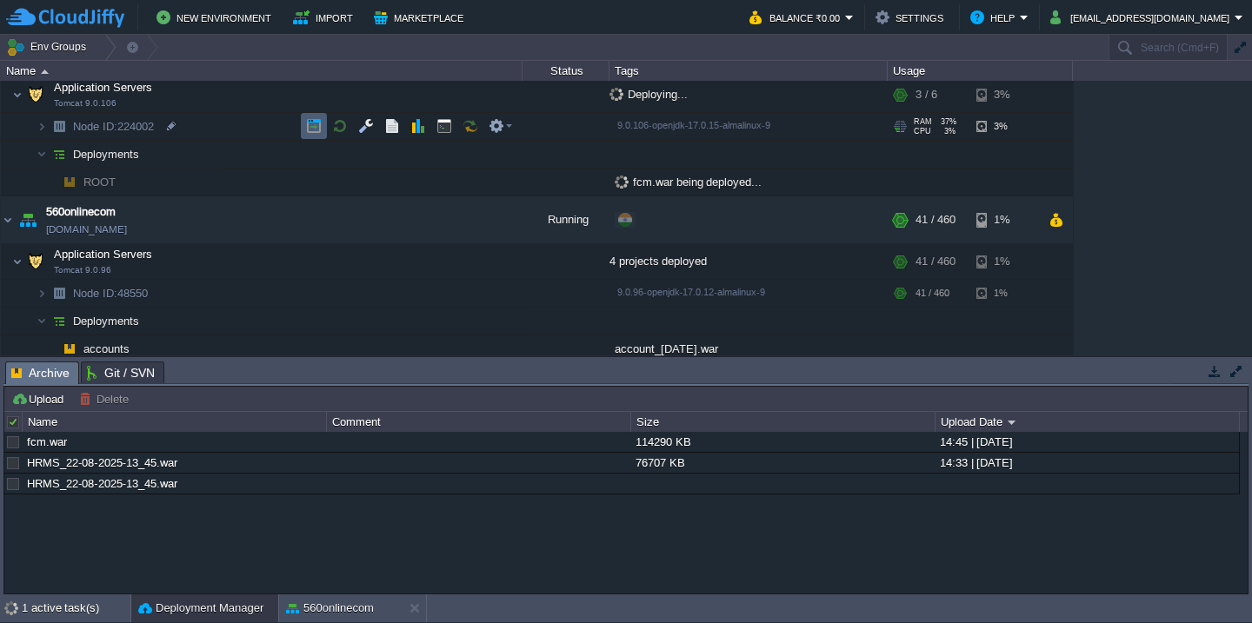
scroll to position [271, 0]
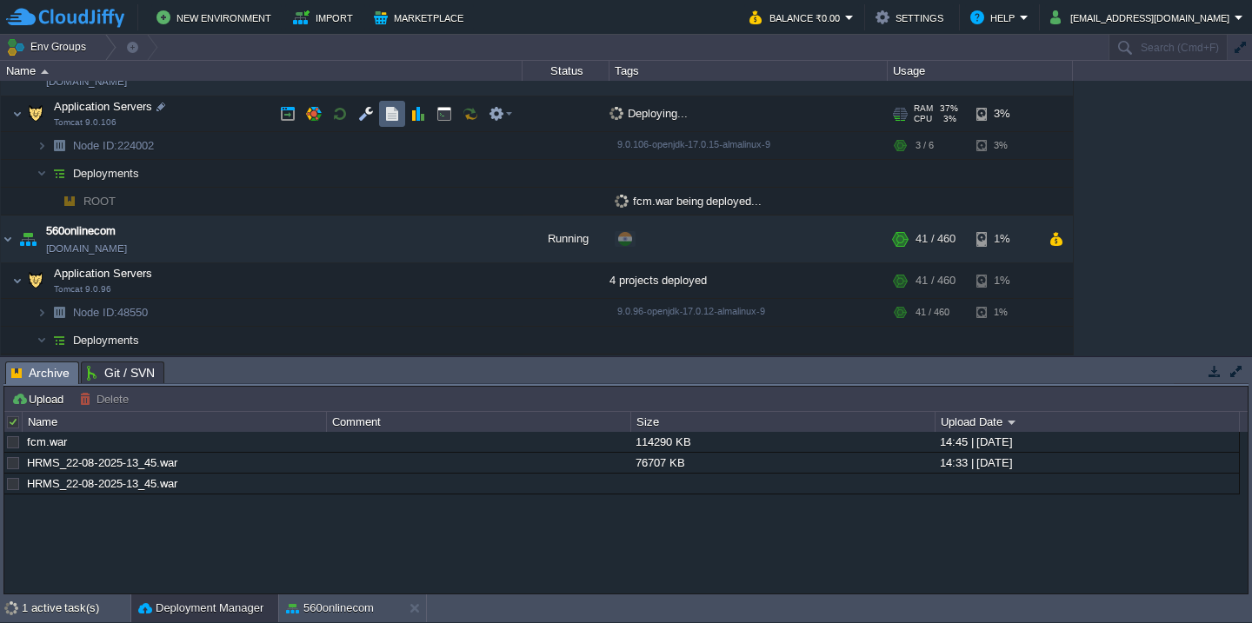
click at [388, 118] on button "button" at bounding box center [392, 114] width 16 height 16
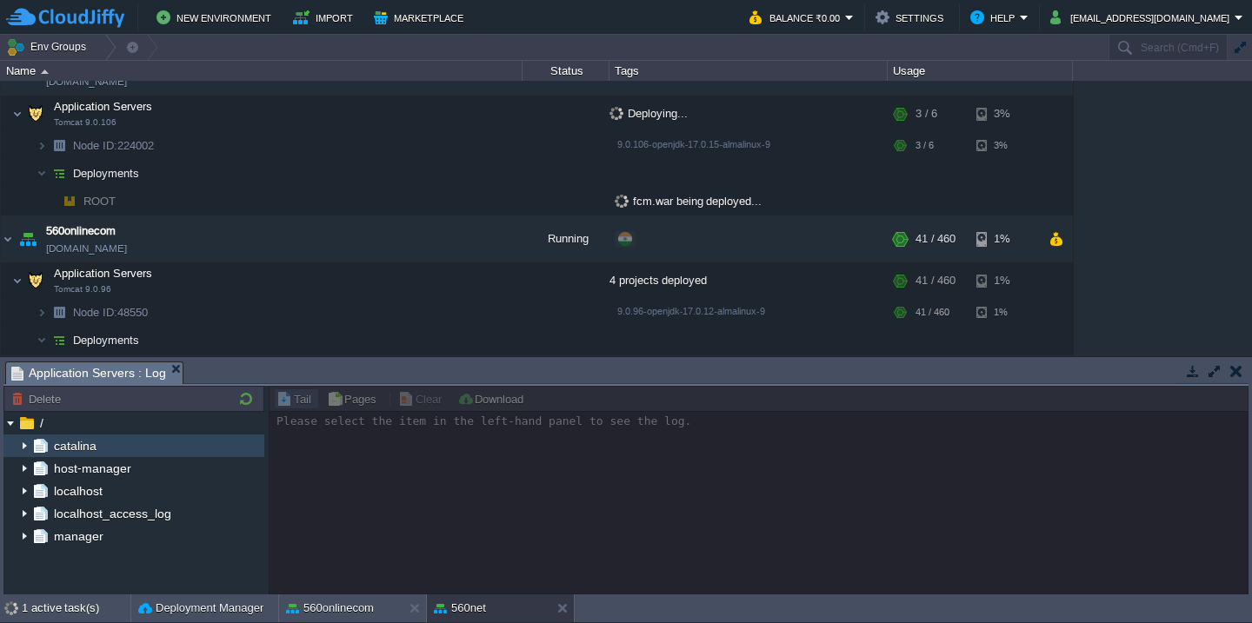
click at [22, 449] on img at bounding box center [24, 446] width 14 height 23
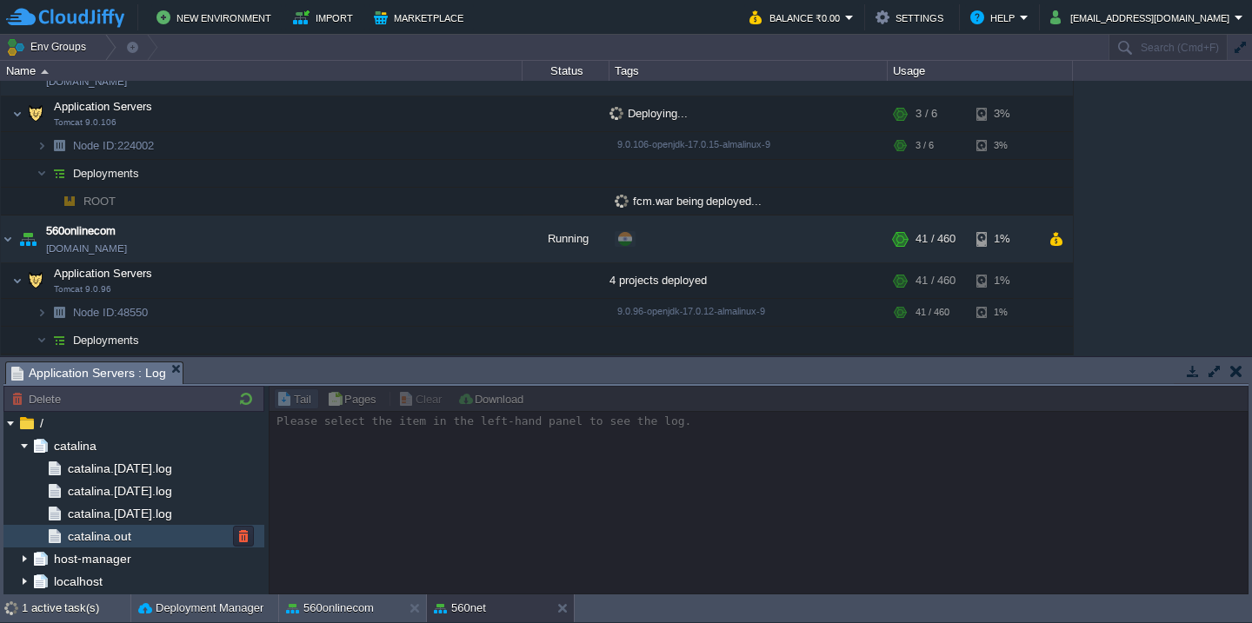
click at [102, 528] on div "catalina.out" at bounding box center [133, 536] width 261 height 23
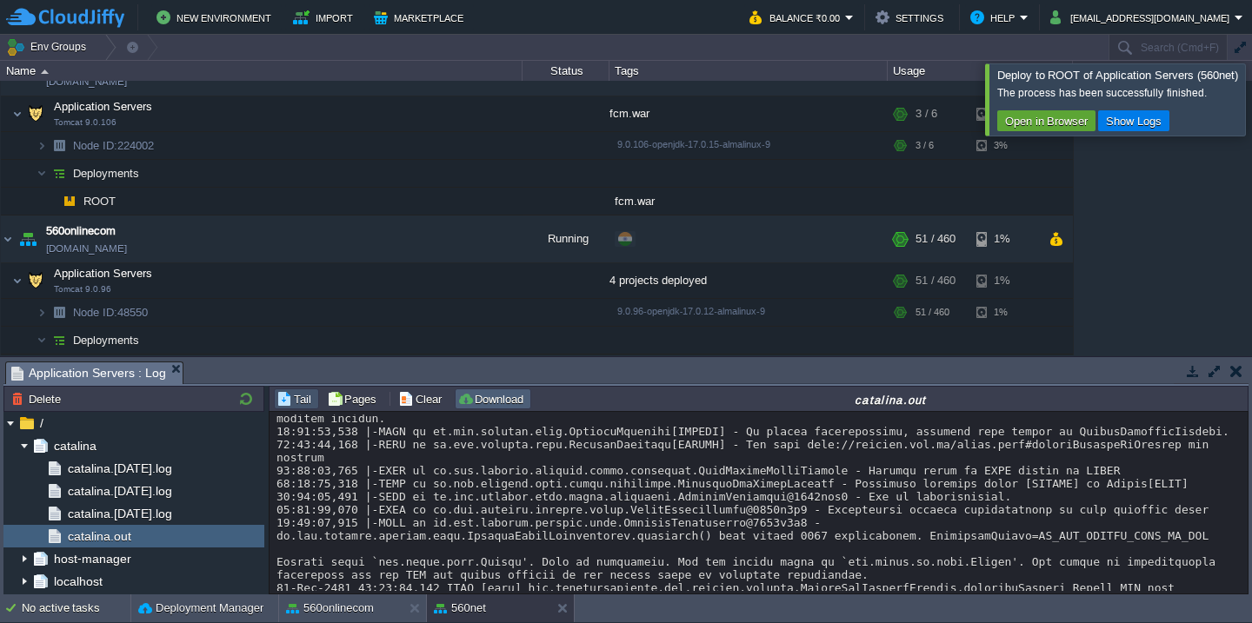
scroll to position [23683, 0]
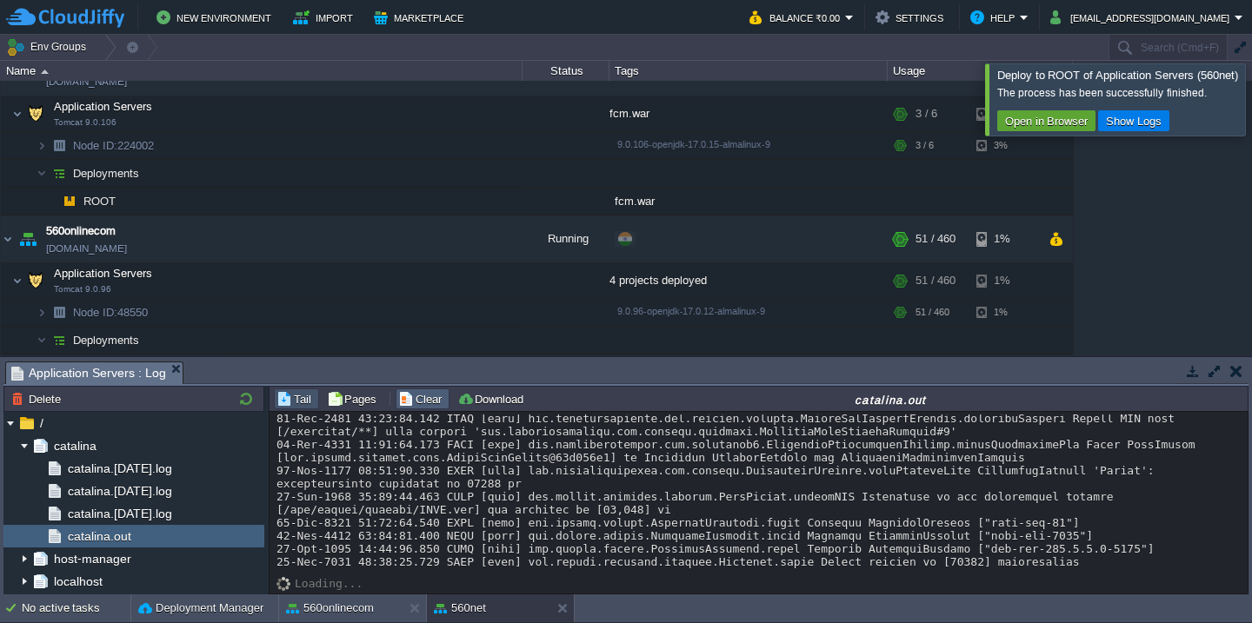
click at [423, 403] on button "Clear" at bounding box center [422, 399] width 49 height 16
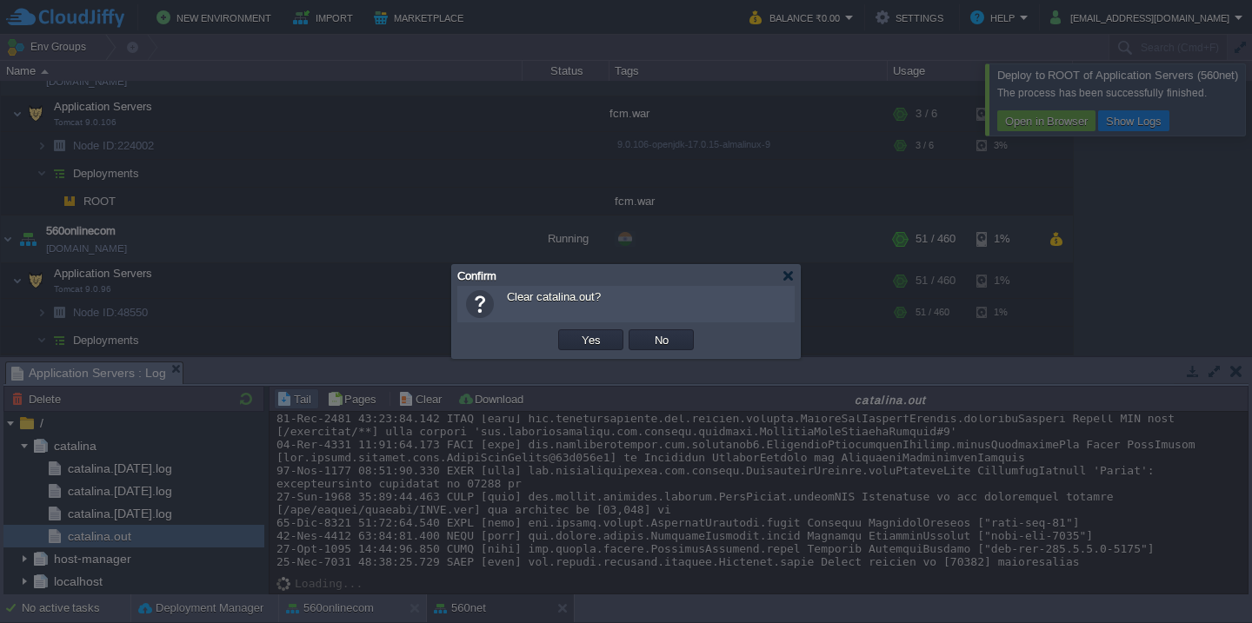
click at [576, 332] on button "Yes" at bounding box center [591, 340] width 30 height 16
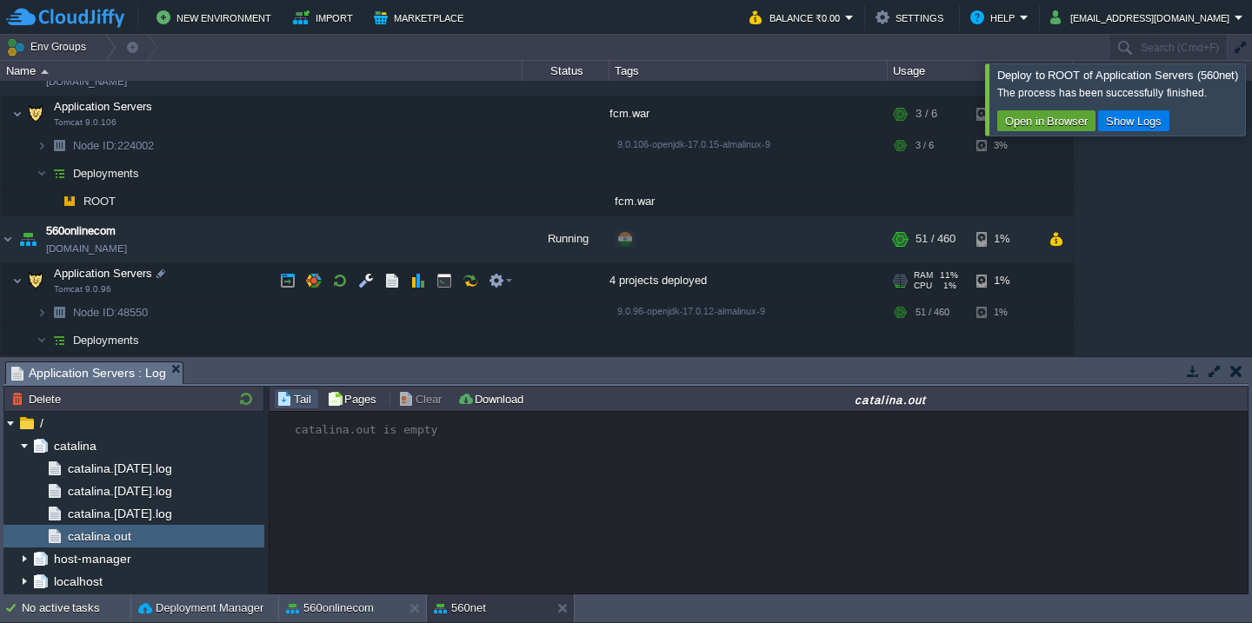
scroll to position [0, 0]
click at [1251, 107] on div at bounding box center [1273, 98] width 0 height 71
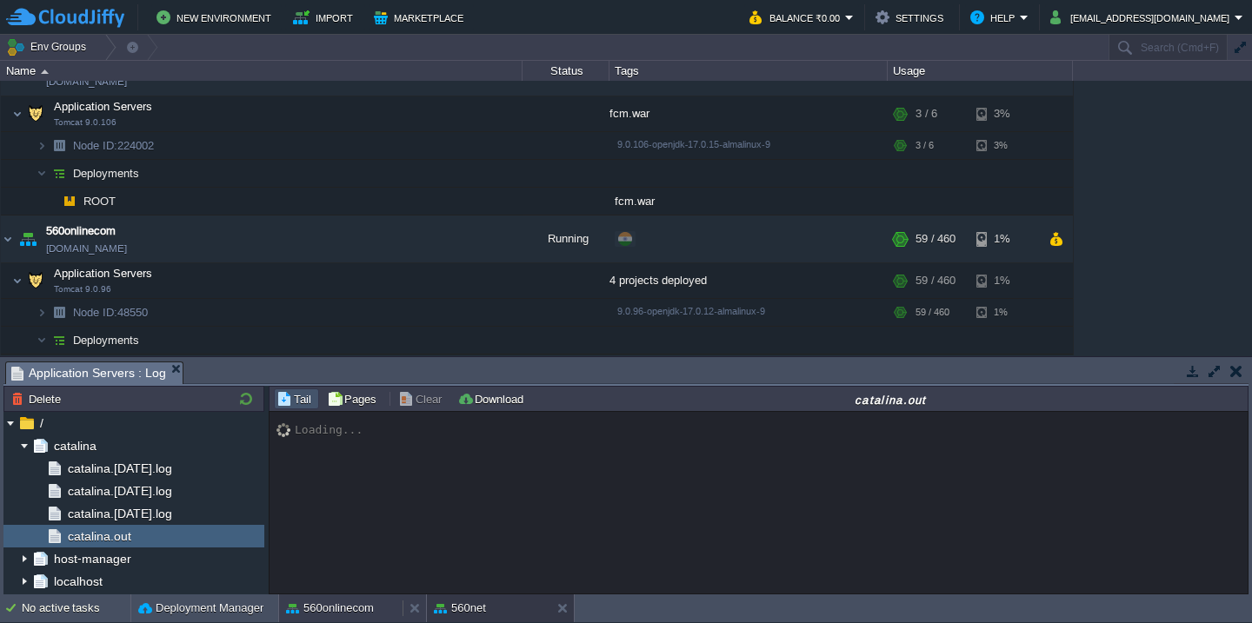
click at [341, 611] on button "560onlinecom" at bounding box center [330, 608] width 88 height 17
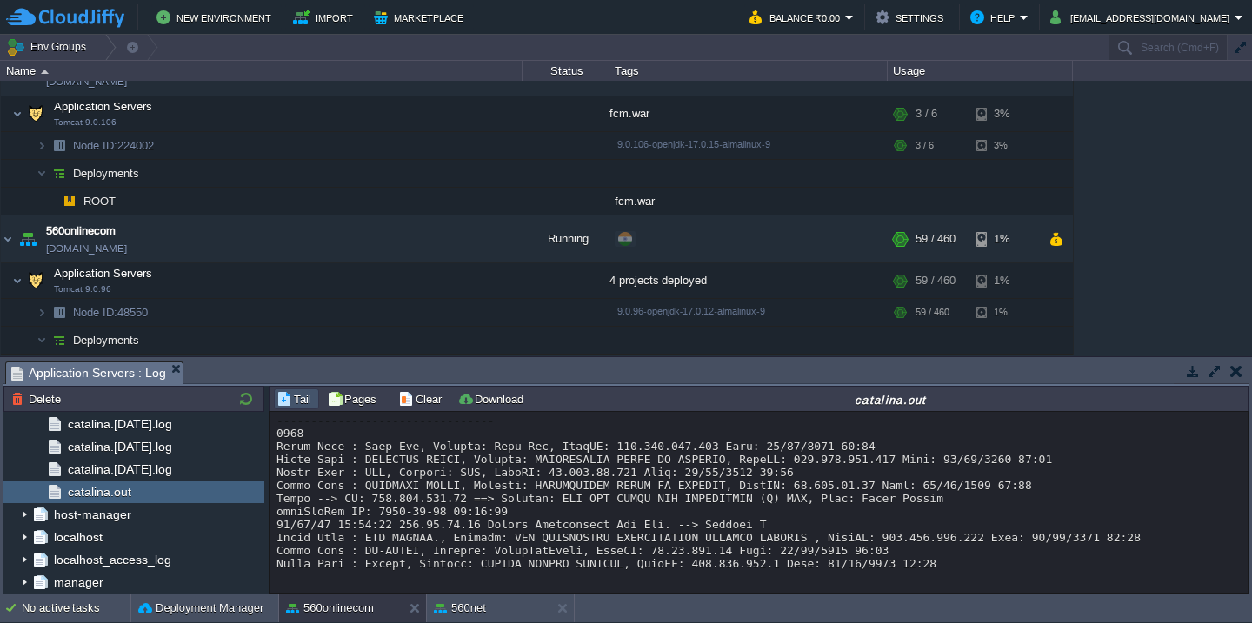
scroll to position [12951, 0]
click at [417, 399] on button "Clear" at bounding box center [422, 399] width 49 height 16
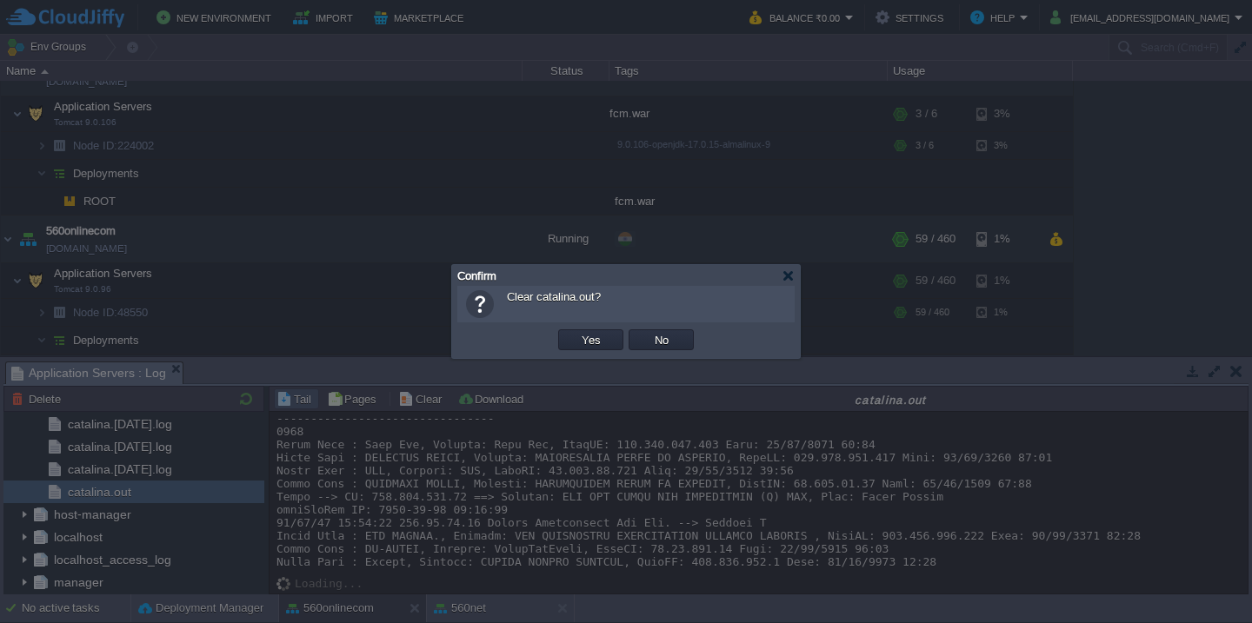
click at [576, 332] on button "Yes" at bounding box center [591, 340] width 30 height 16
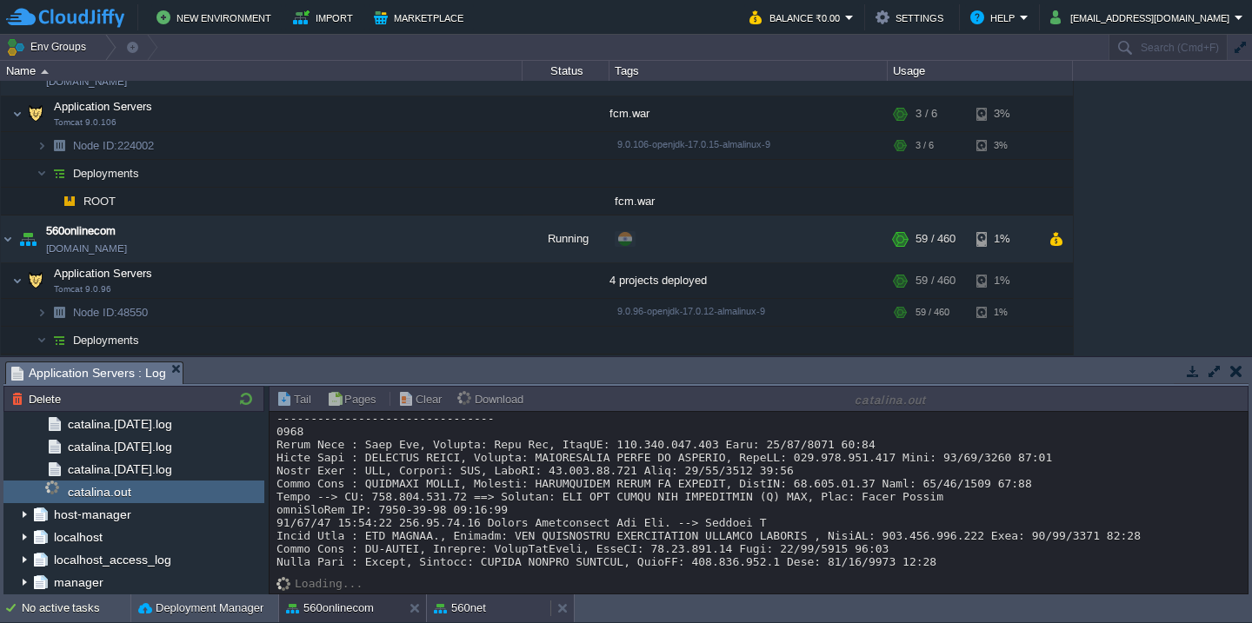
click at [439, 613] on button "560net" at bounding box center [460, 608] width 52 height 17
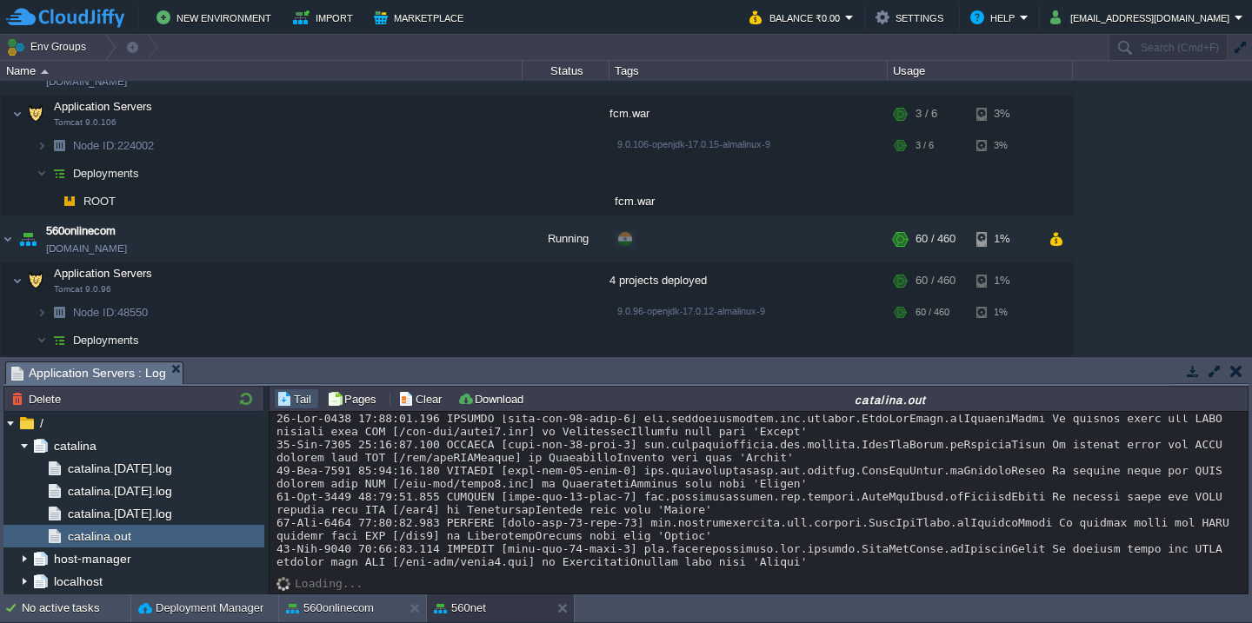
click at [649, 505] on div at bounding box center [758, 490] width 964 height 156
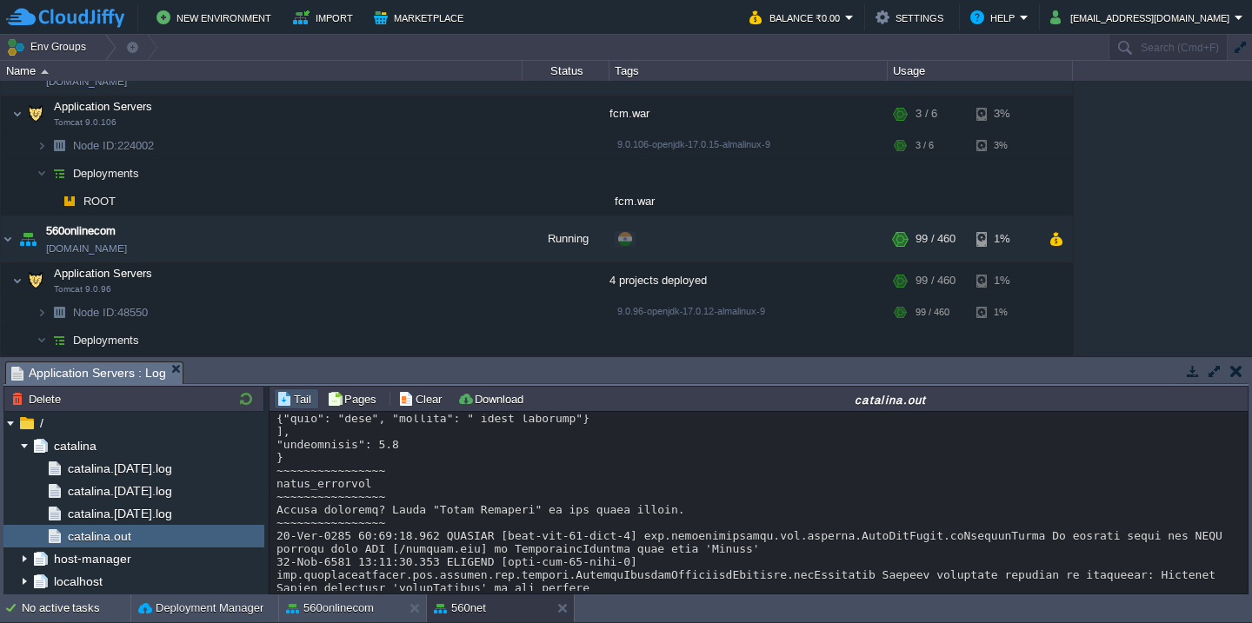
scroll to position [3171, 0]
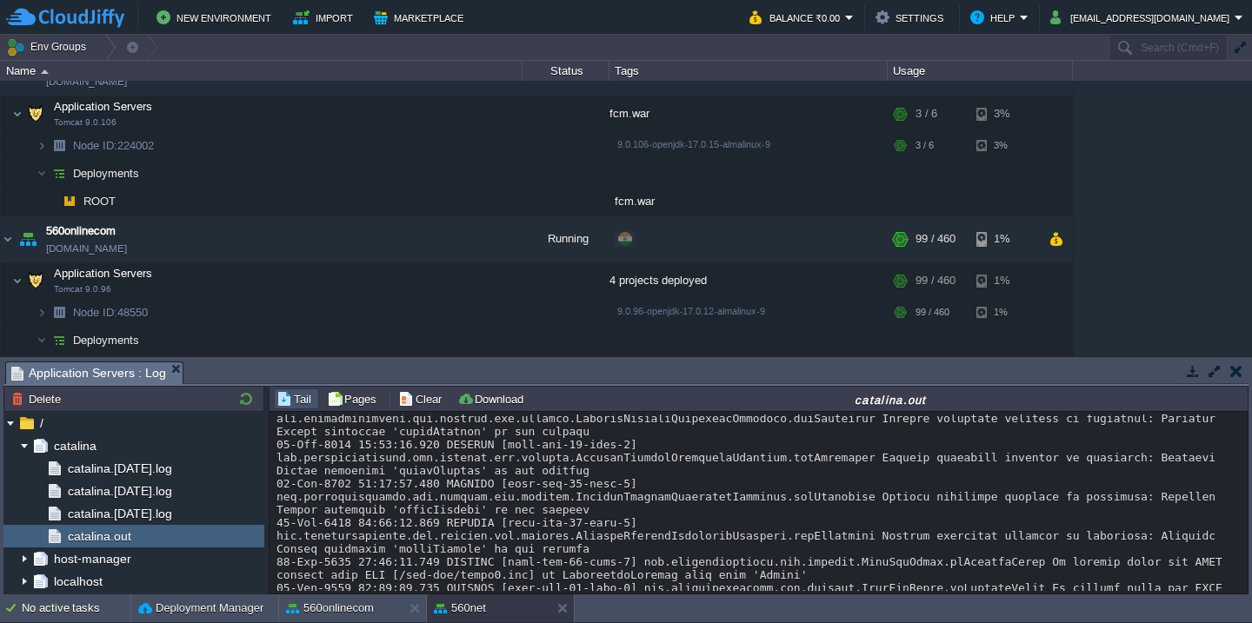
click at [555, 385] on div "Tasks Activity Log Archive Git / SVN Application Servers : Log Application Serv…" at bounding box center [625, 373] width 1245 height 25
